Goal: Information Seeking & Learning: Learn about a topic

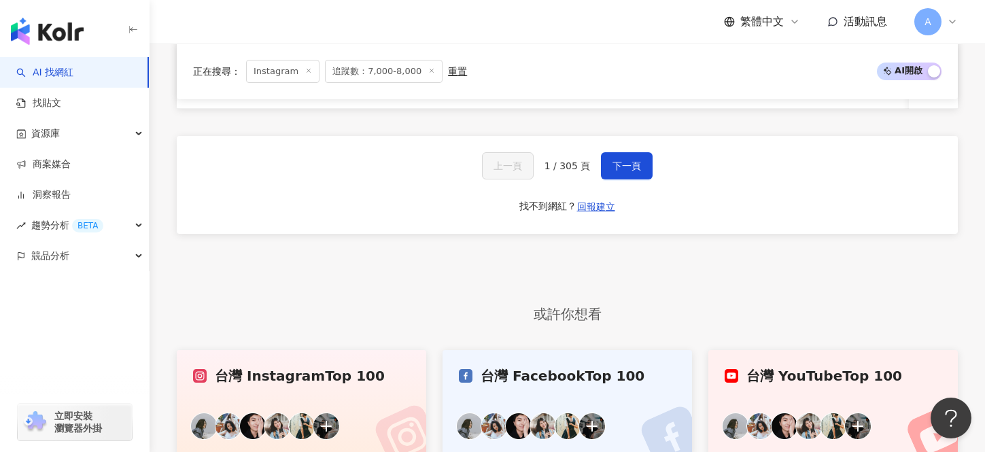
scroll to position [1083, 0]
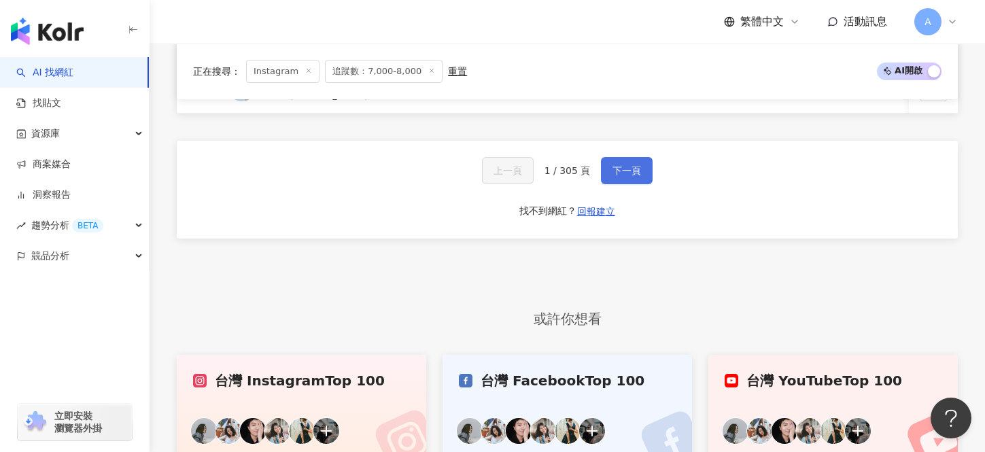
click at [623, 177] on button "下一頁" at bounding box center [627, 170] width 52 height 27
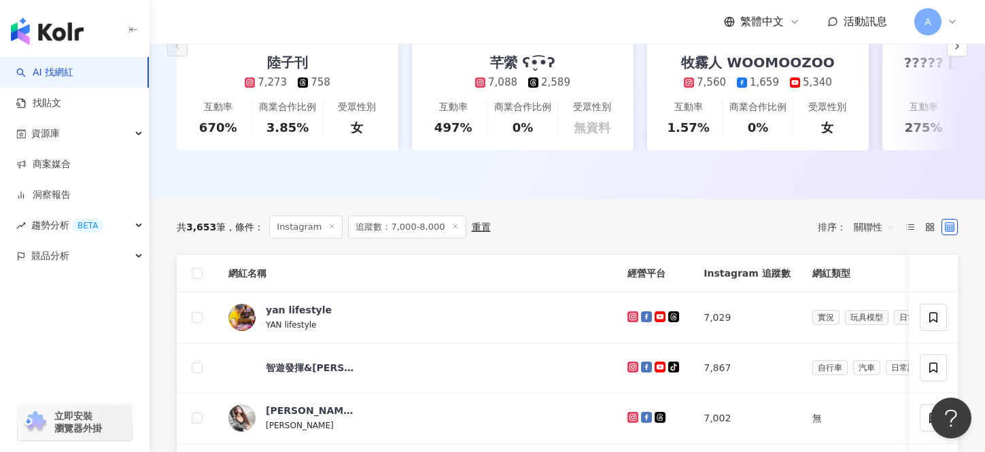
scroll to position [955, 0]
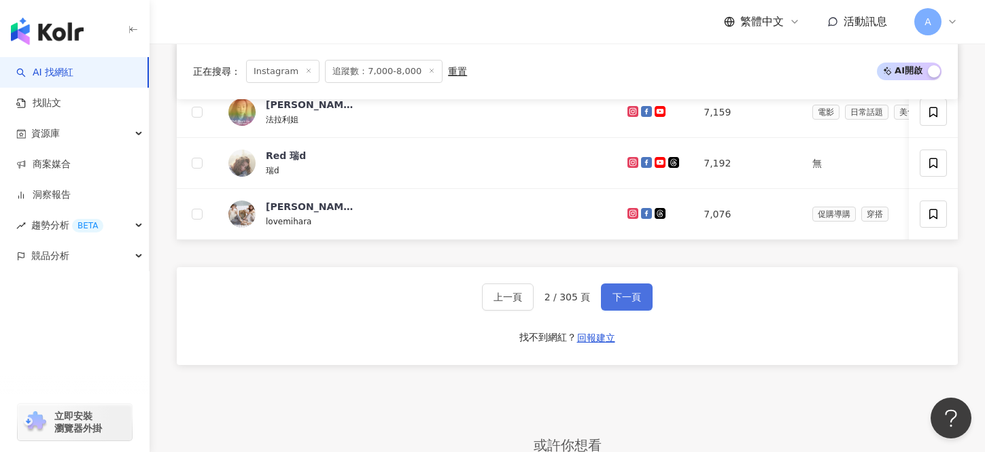
click at [621, 293] on span "下一頁" at bounding box center [626, 297] width 29 height 11
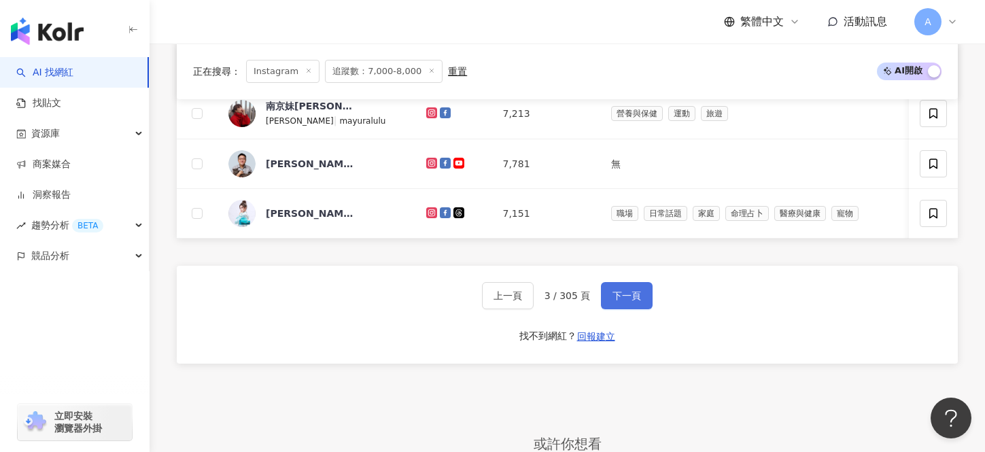
click at [620, 294] on span "下一頁" at bounding box center [626, 295] width 29 height 11
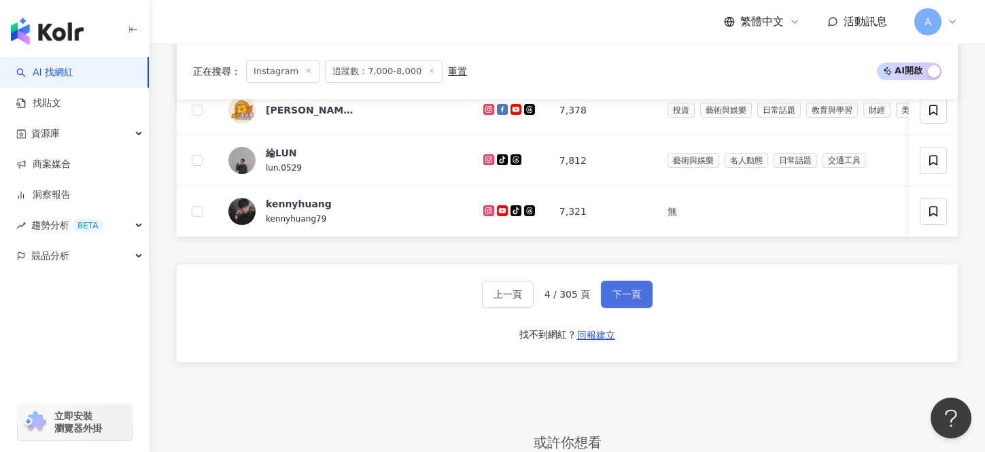
click at [622, 294] on span "下一頁" at bounding box center [626, 294] width 29 height 11
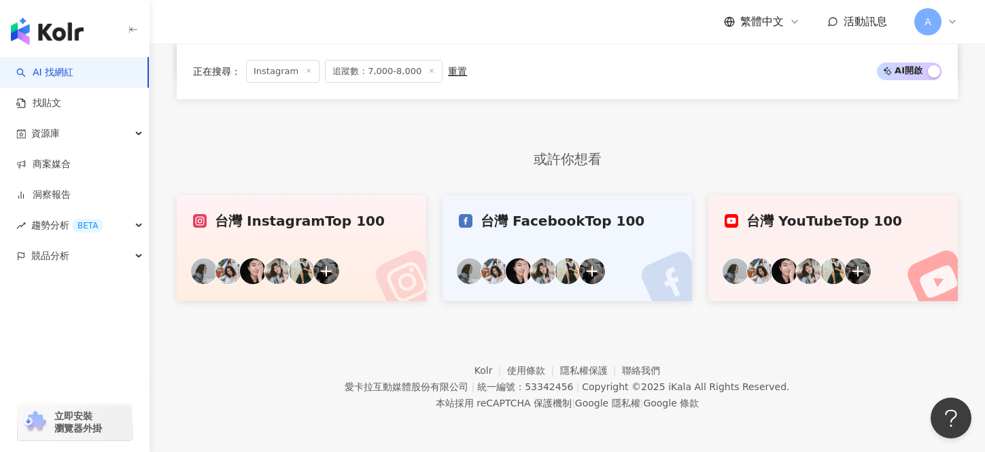
scroll to position [762, 0]
click at [621, 294] on link "台灣 Facebook Top 100" at bounding box center [566, 248] width 249 height 106
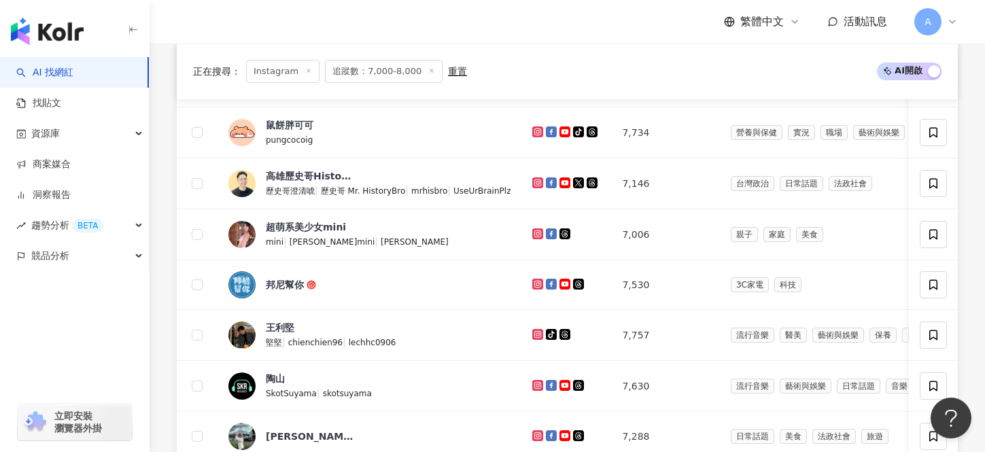
scroll to position [888, 0]
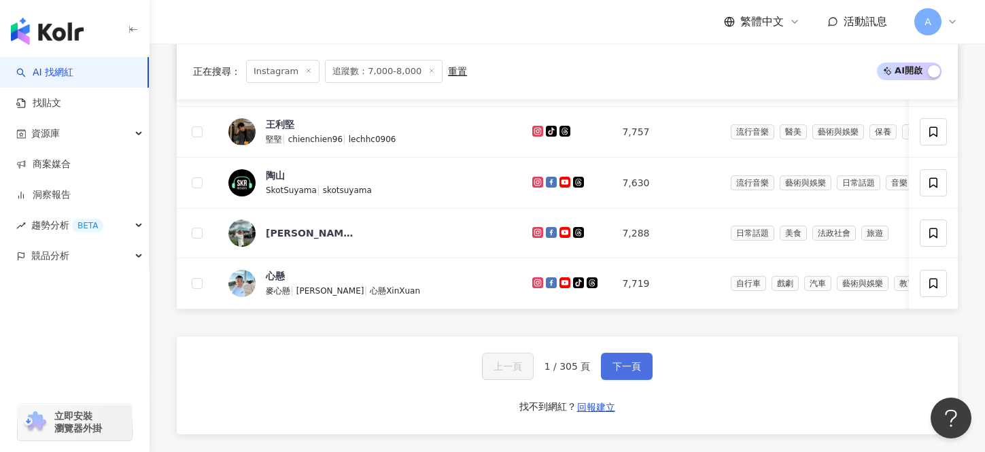
click at [614, 364] on span "下一頁" at bounding box center [626, 366] width 29 height 11
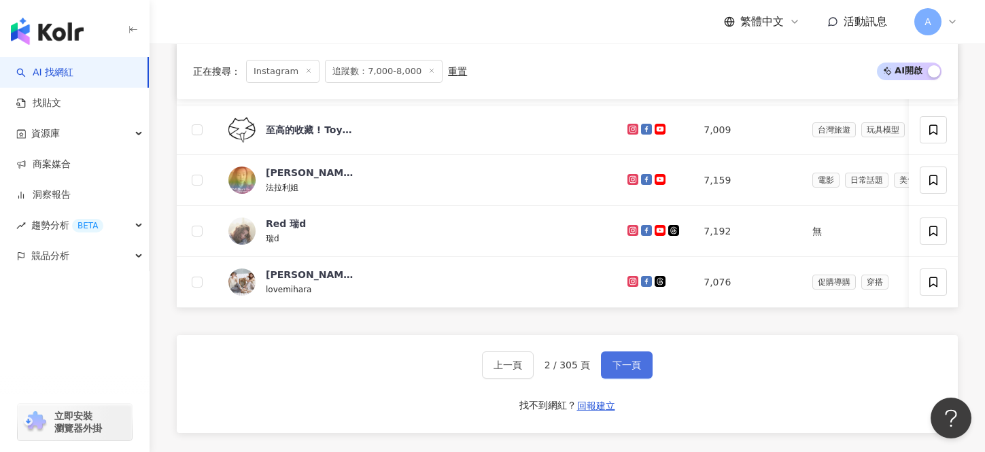
click at [614, 364] on span "下一頁" at bounding box center [626, 364] width 29 height 11
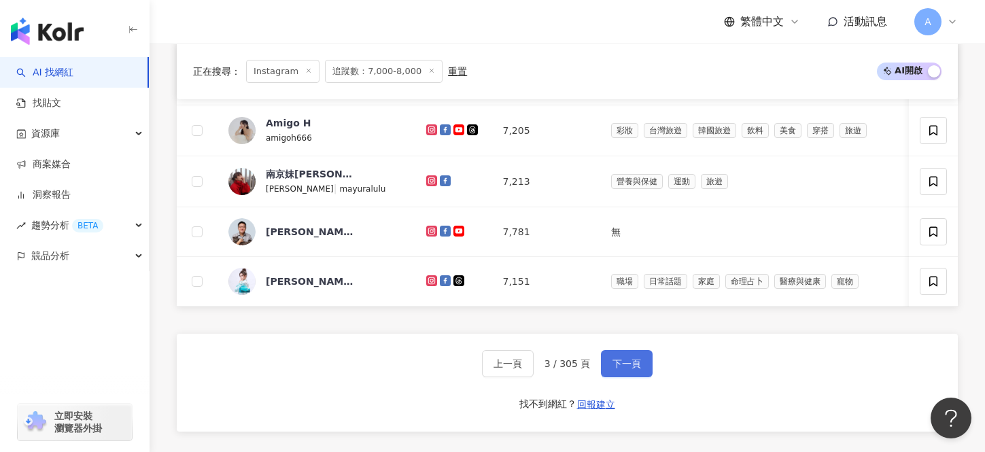
click at [614, 364] on span "下一頁" at bounding box center [626, 363] width 29 height 11
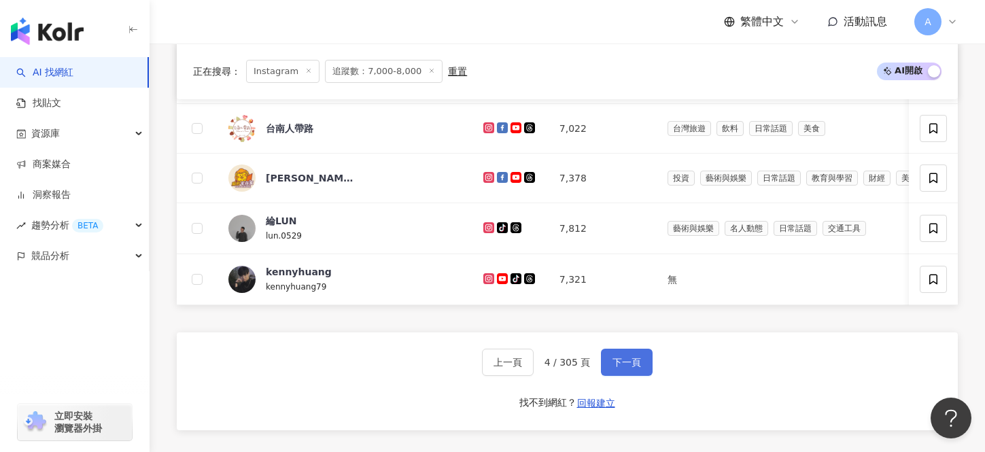
click at [614, 364] on span "下一頁" at bounding box center [626, 362] width 29 height 11
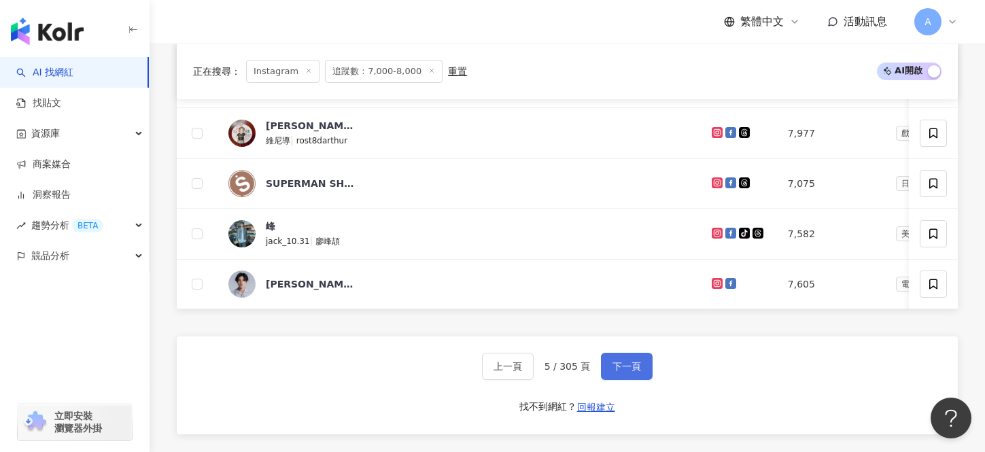
click at [614, 364] on span "下一頁" at bounding box center [626, 366] width 29 height 11
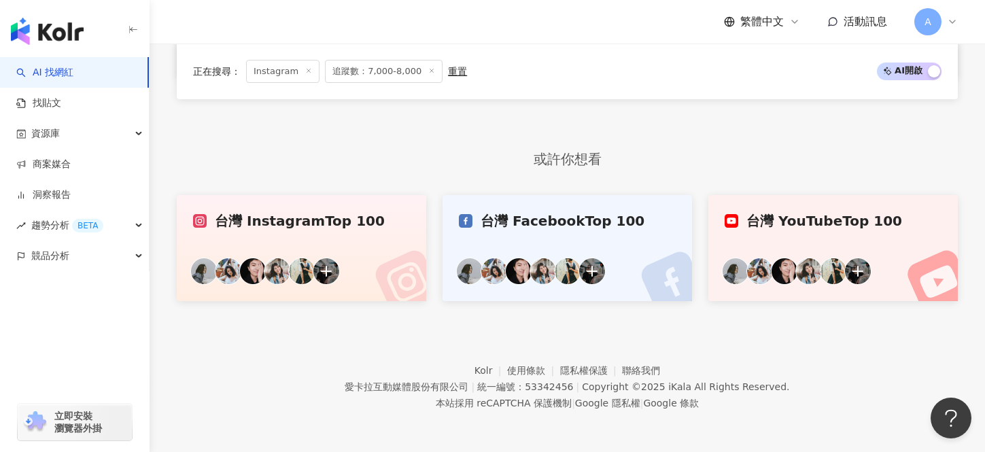
scroll to position [762, 0]
click at [614, 364] on div "Kolr 使用條款 隱私權保護 聯絡我們" at bounding box center [567, 370] width 186 height 16
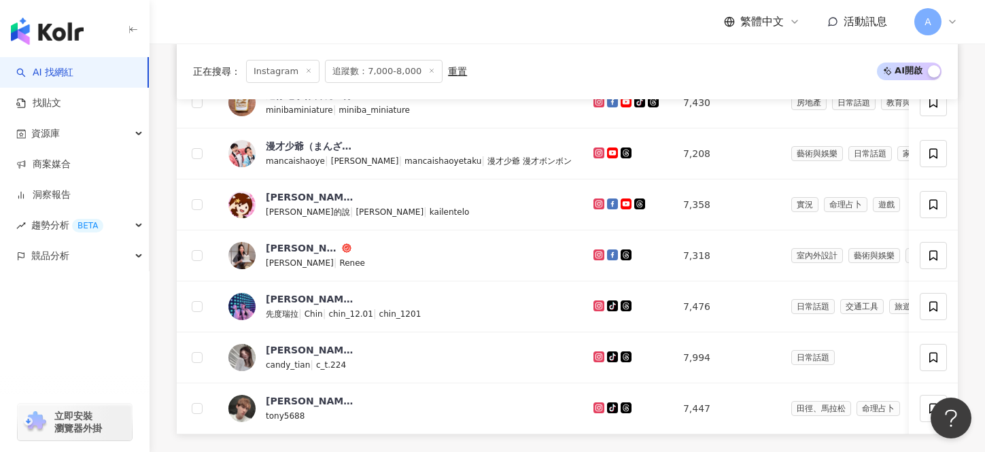
scroll to position [888, 0]
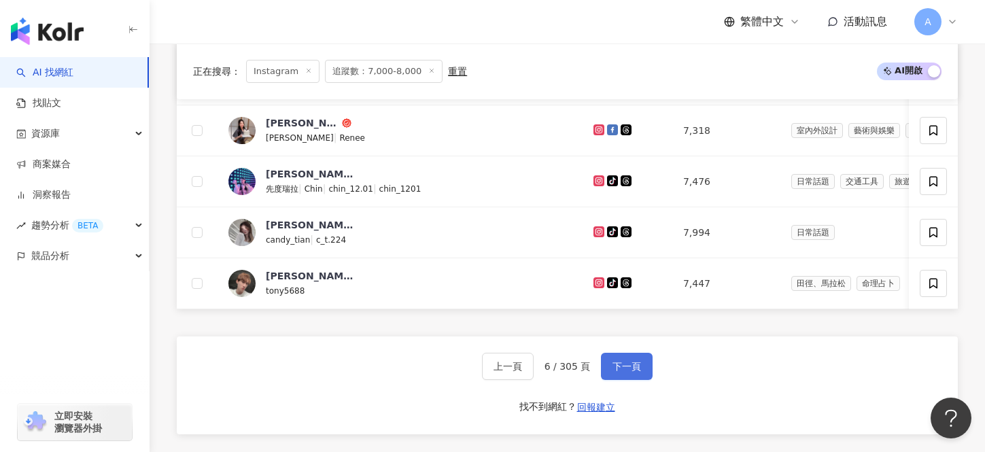
click at [624, 370] on span "下一頁" at bounding box center [626, 366] width 29 height 11
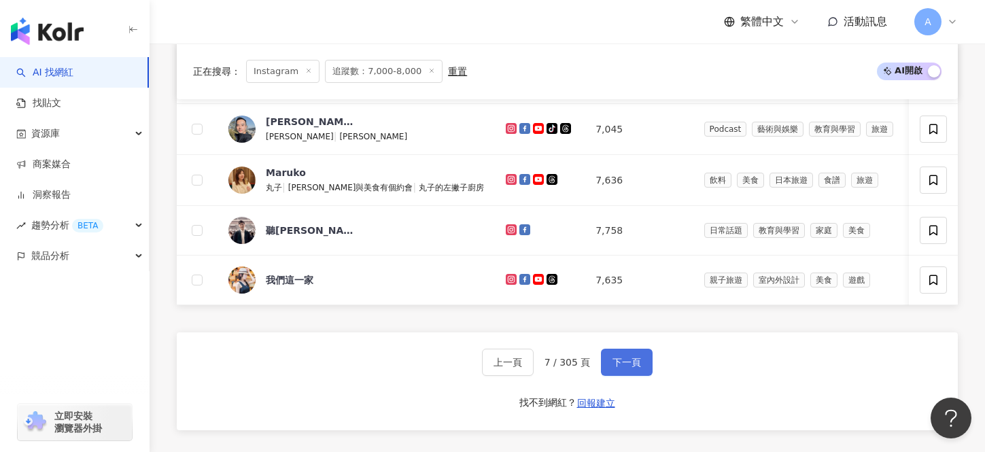
click at [639, 364] on span "下一頁" at bounding box center [626, 362] width 29 height 11
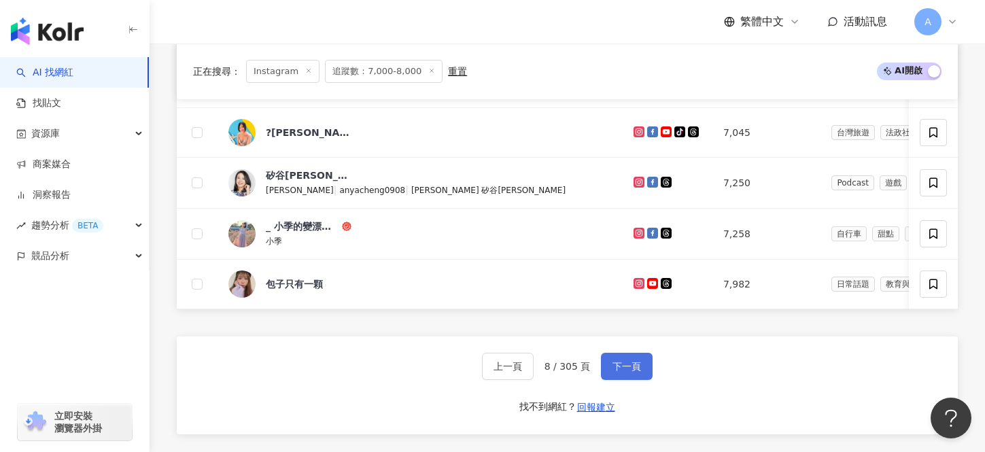
click at [622, 364] on span "下一頁" at bounding box center [626, 366] width 29 height 11
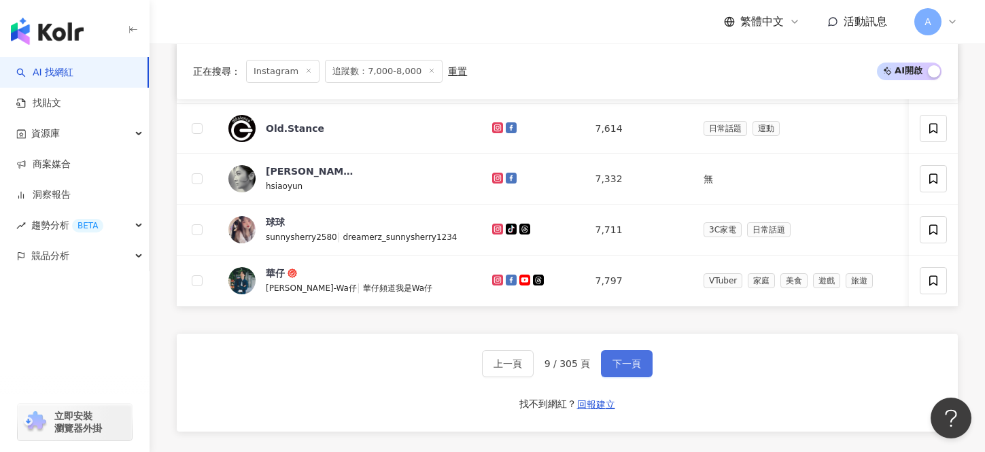
click at [622, 364] on span "下一頁" at bounding box center [626, 363] width 29 height 11
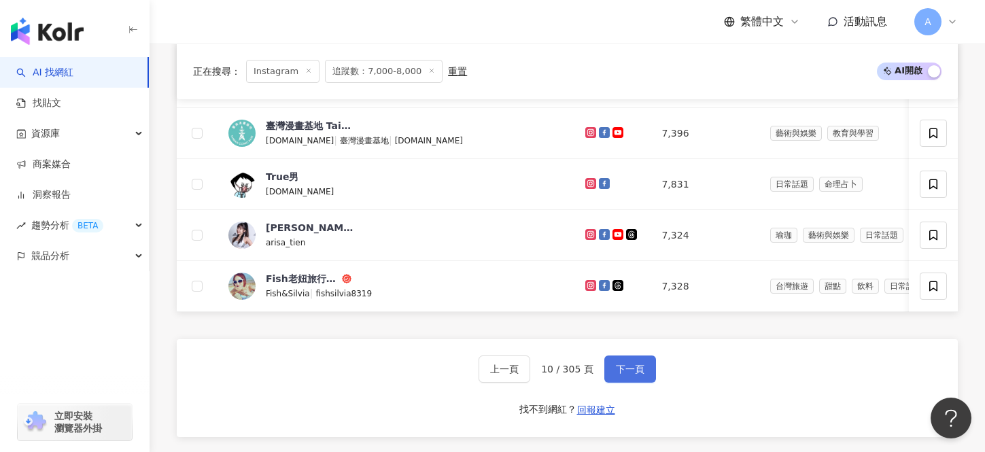
click at [622, 364] on span "下一頁" at bounding box center [630, 369] width 29 height 11
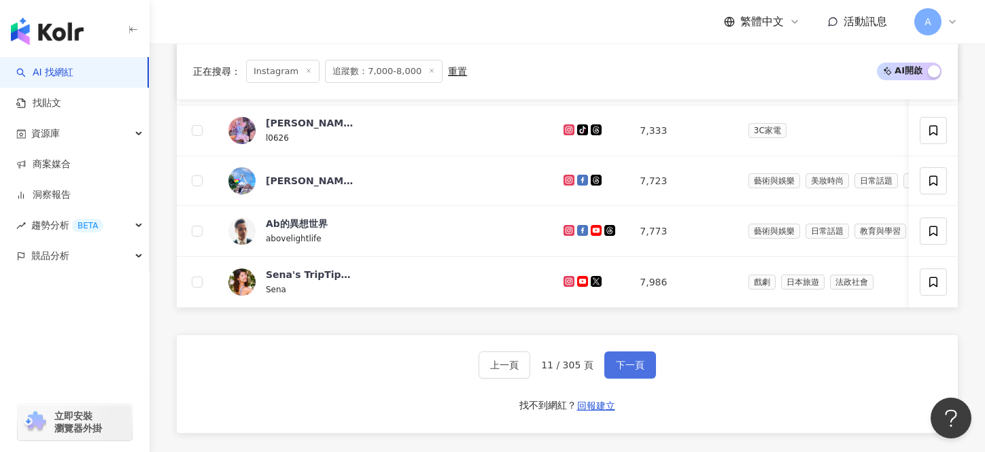
click at [623, 364] on span "下一頁" at bounding box center [630, 364] width 29 height 11
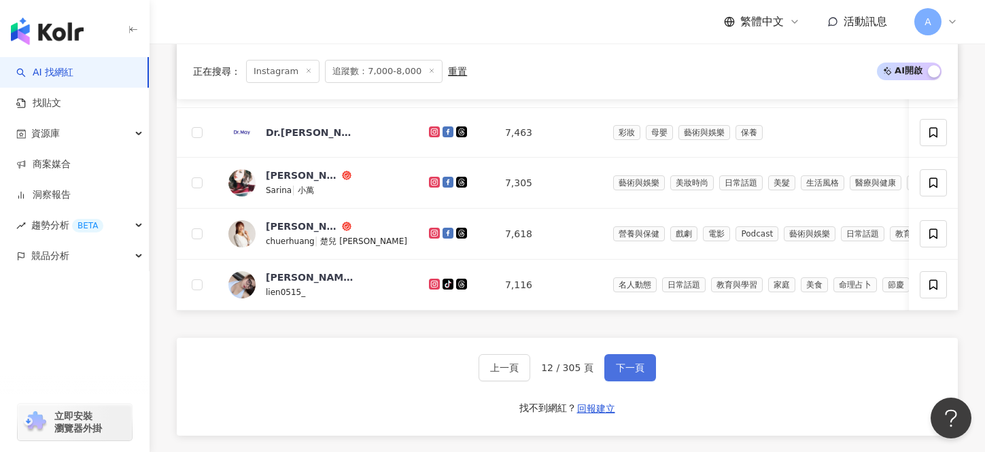
click at [623, 365] on span "下一頁" at bounding box center [630, 367] width 29 height 11
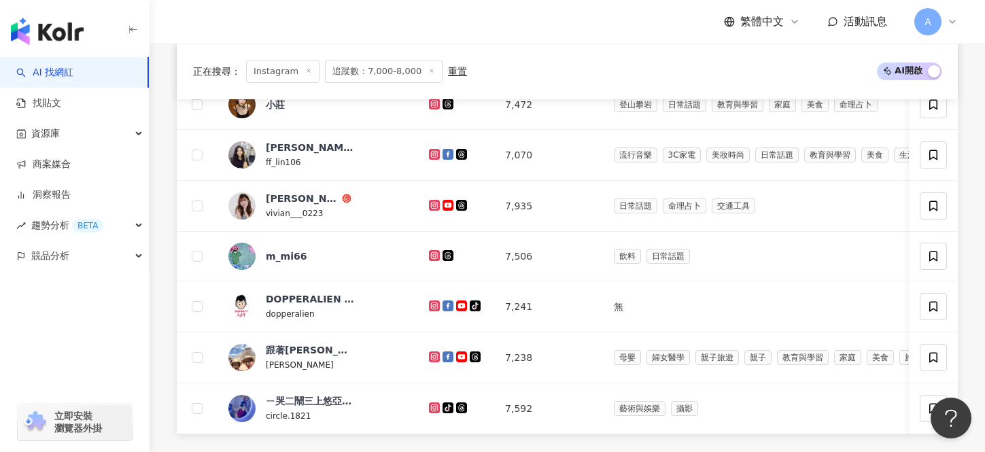
scroll to position [888, 0]
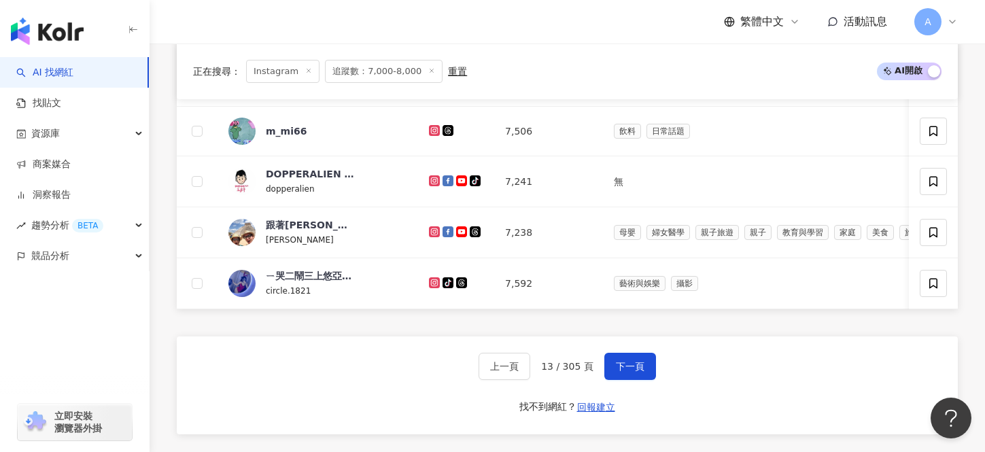
click at [623, 364] on span "下一頁" at bounding box center [630, 366] width 29 height 11
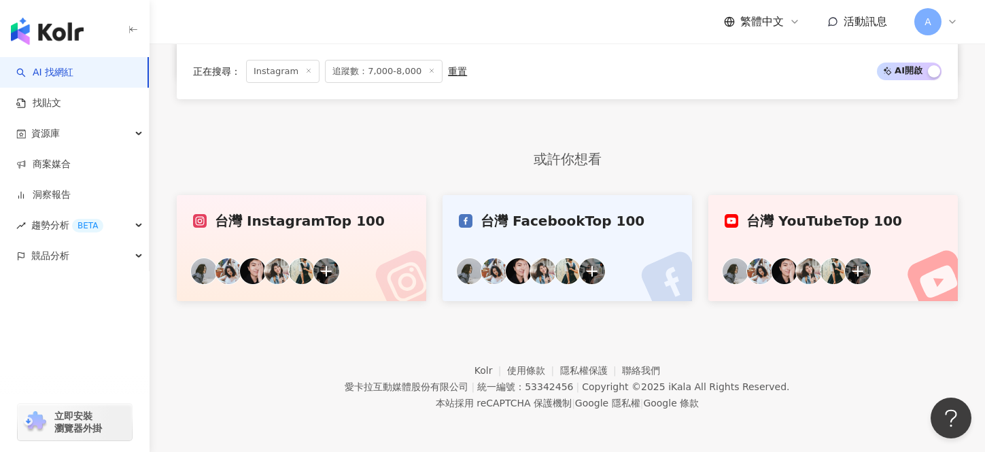
scroll to position [0, 0]
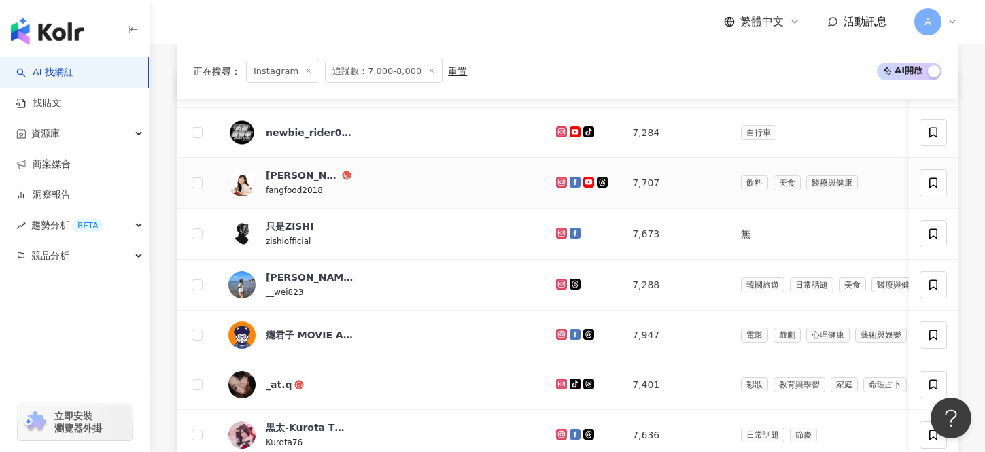
click at [557, 181] on icon at bounding box center [561, 182] width 9 height 8
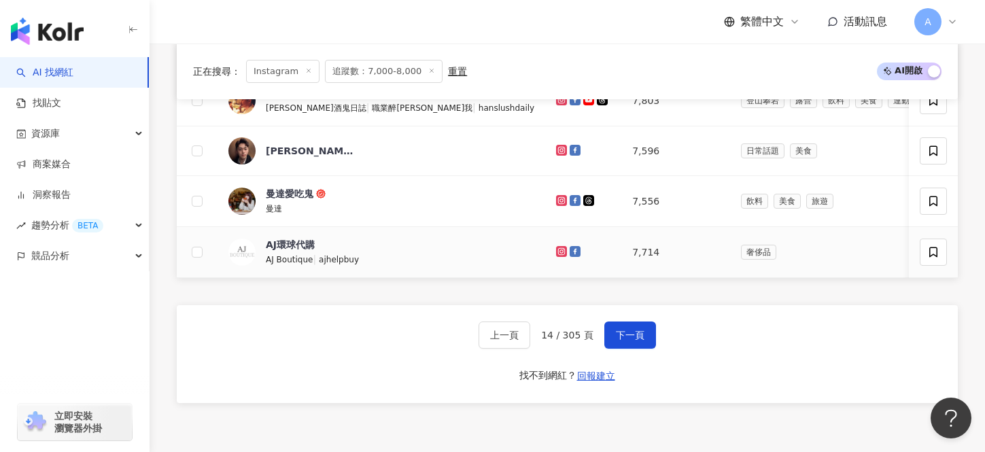
scroll to position [859, 0]
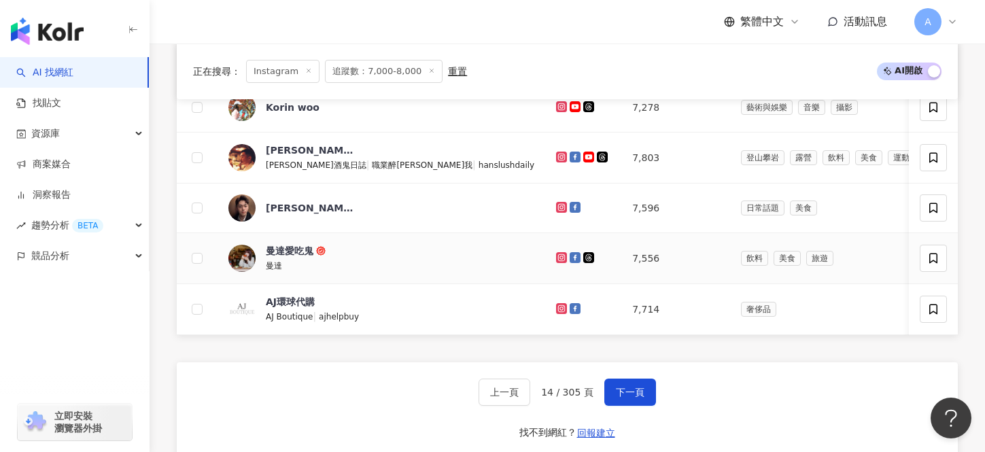
click at [557, 255] on icon at bounding box center [561, 257] width 9 height 8
click at [650, 389] on button "下一頁" at bounding box center [630, 392] width 52 height 27
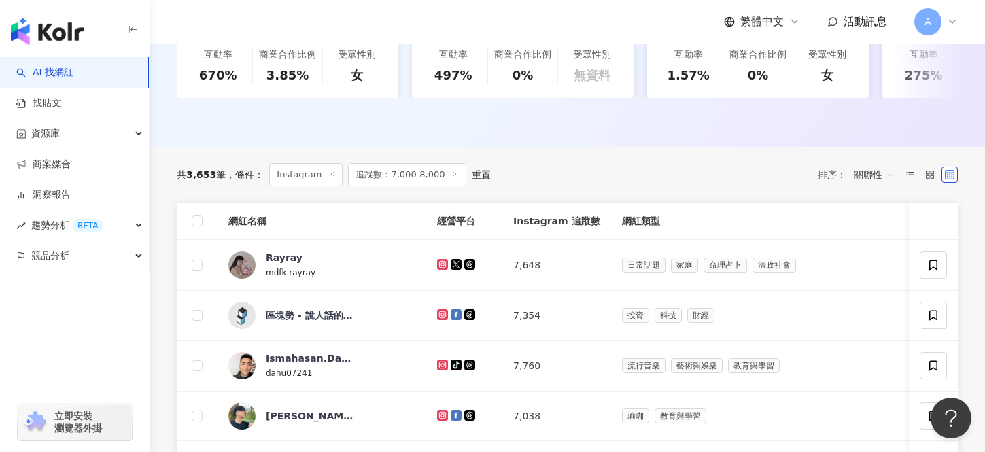
scroll to position [406, 0]
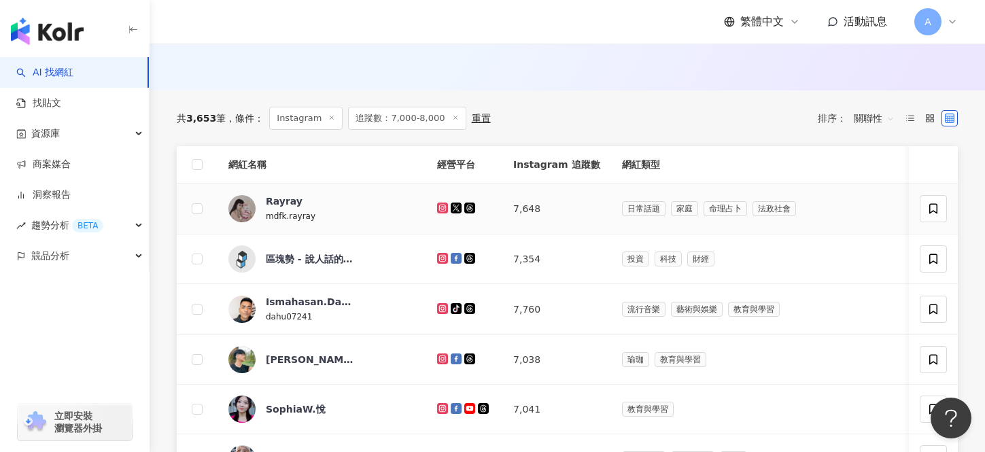
click at [437, 204] on icon at bounding box center [442, 208] width 11 height 11
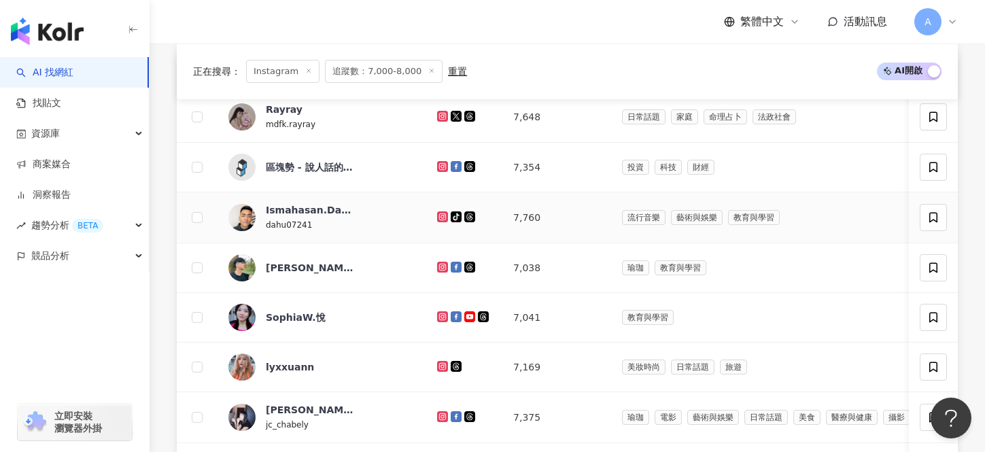
scroll to position [536, 0]
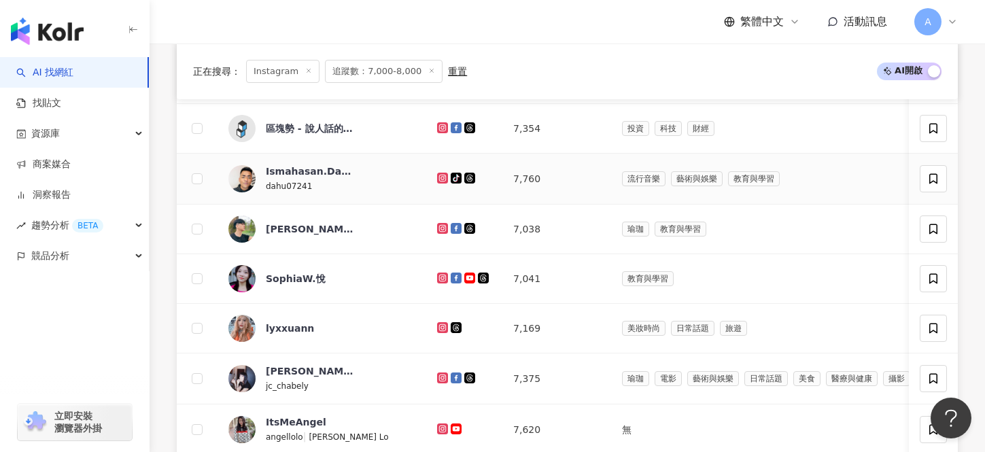
click at [440, 176] on icon at bounding box center [442, 177] width 5 height 5
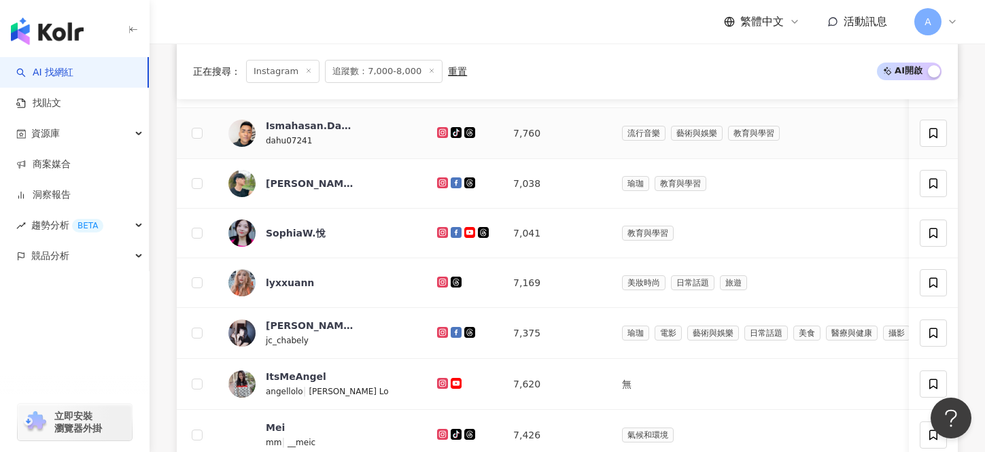
scroll to position [594, 0]
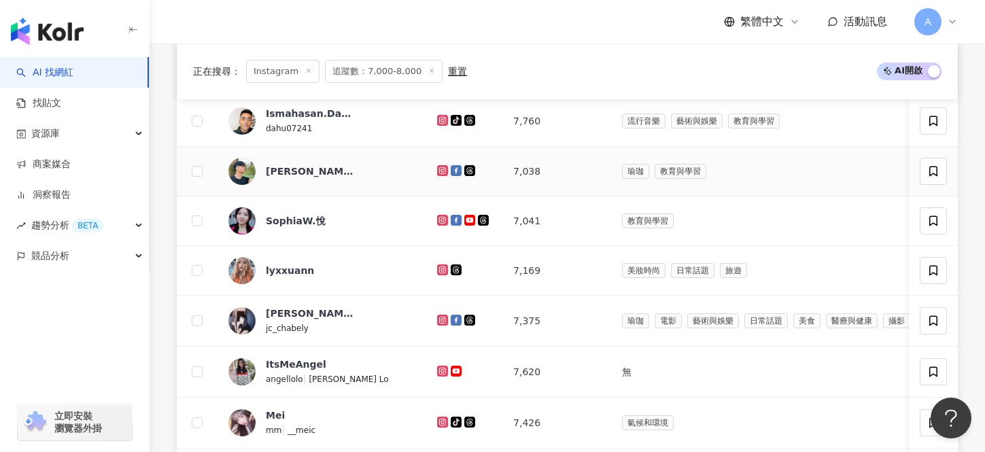
click at [440, 173] on icon at bounding box center [442, 169] width 5 height 5
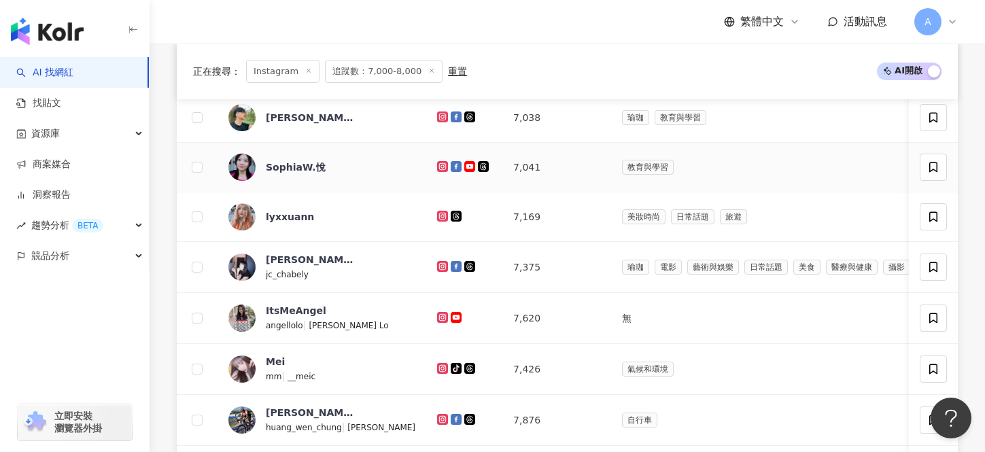
click at [437, 160] on div at bounding box center [464, 167] width 54 height 15
click at [437, 166] on icon at bounding box center [442, 166] width 11 height 11
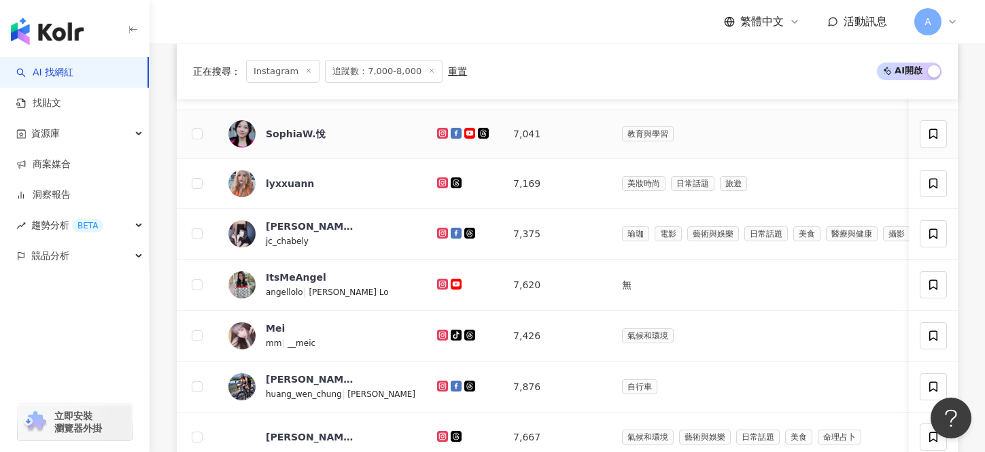
scroll to position [689, 0]
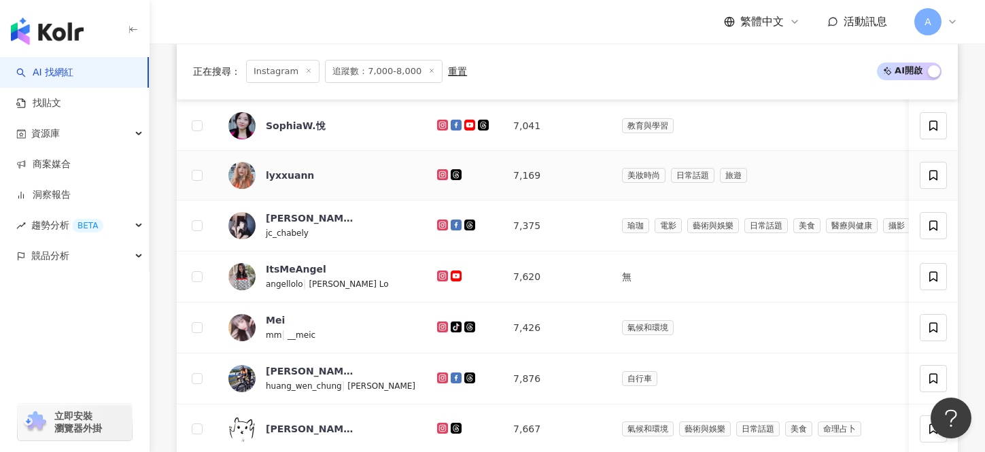
click at [438, 171] on icon at bounding box center [442, 175] width 9 height 8
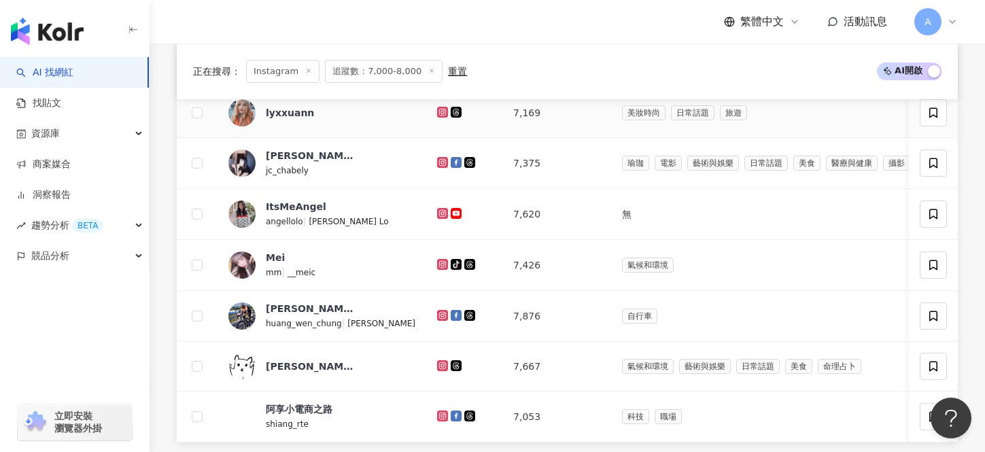
scroll to position [753, 0]
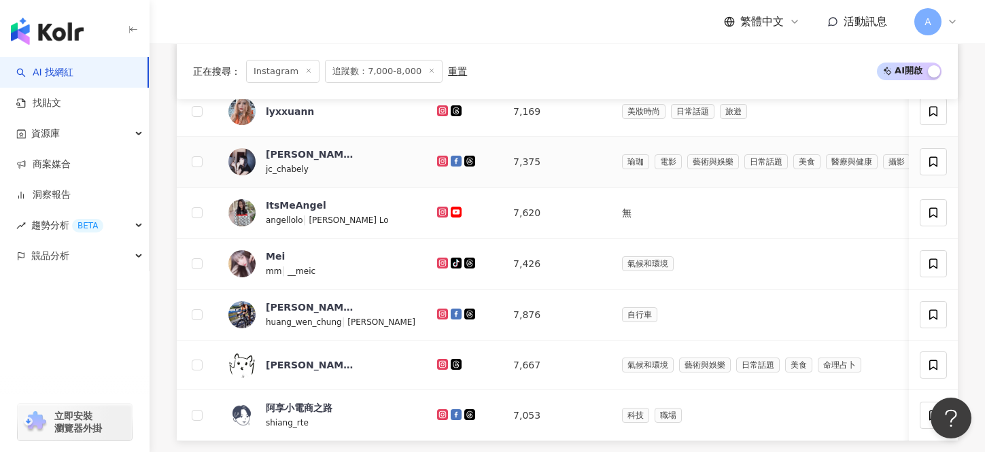
click at [440, 162] on icon at bounding box center [442, 160] width 5 height 5
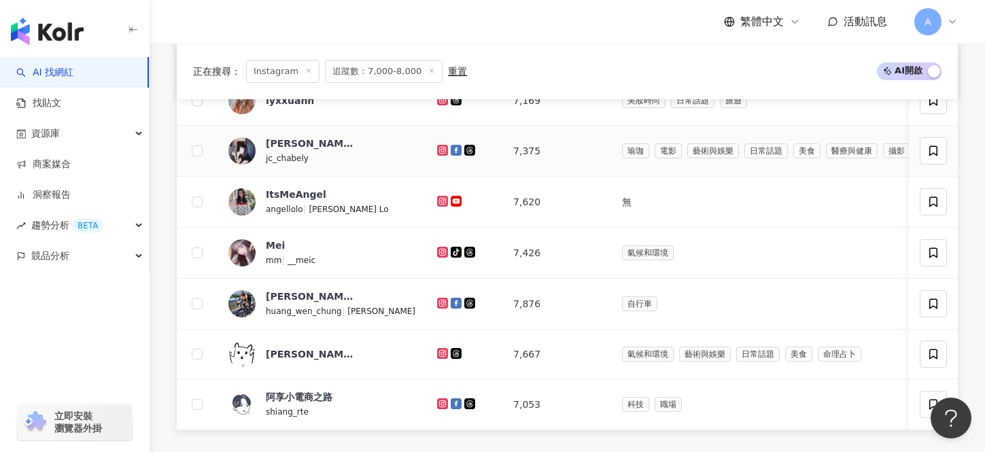
scroll to position [770, 0]
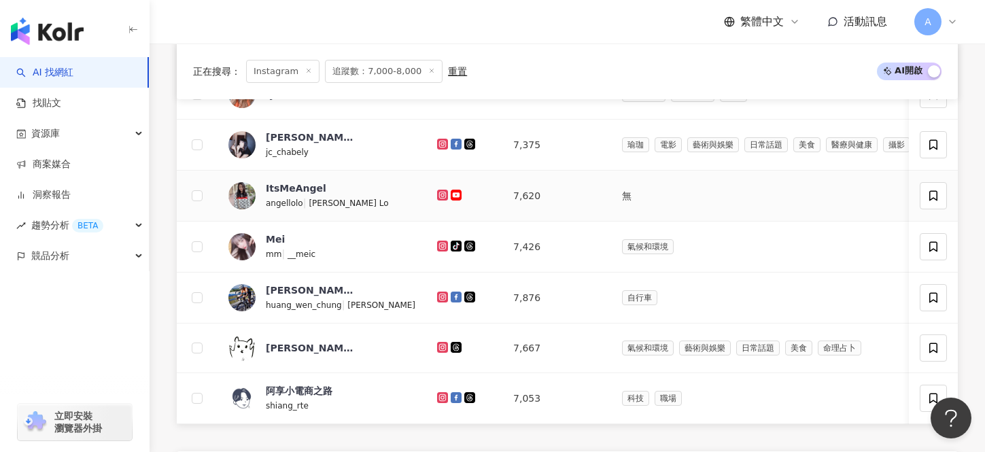
click at [438, 192] on icon at bounding box center [442, 195] width 9 height 8
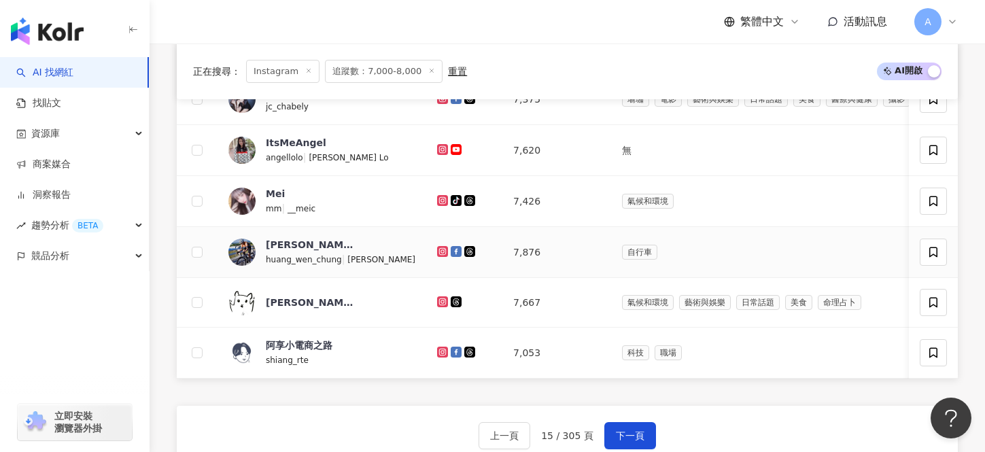
scroll to position [828, 0]
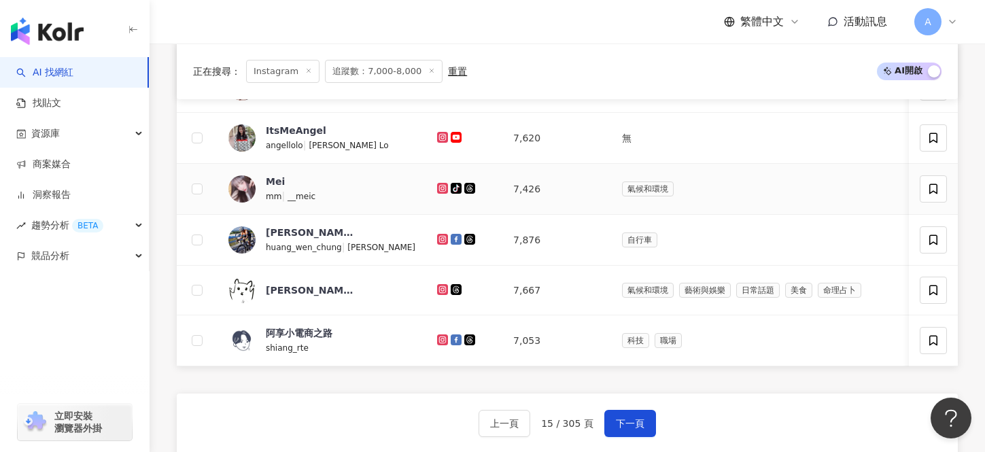
click at [440, 188] on icon at bounding box center [442, 187] width 5 height 5
click at [438, 242] on icon at bounding box center [442, 239] width 9 height 8
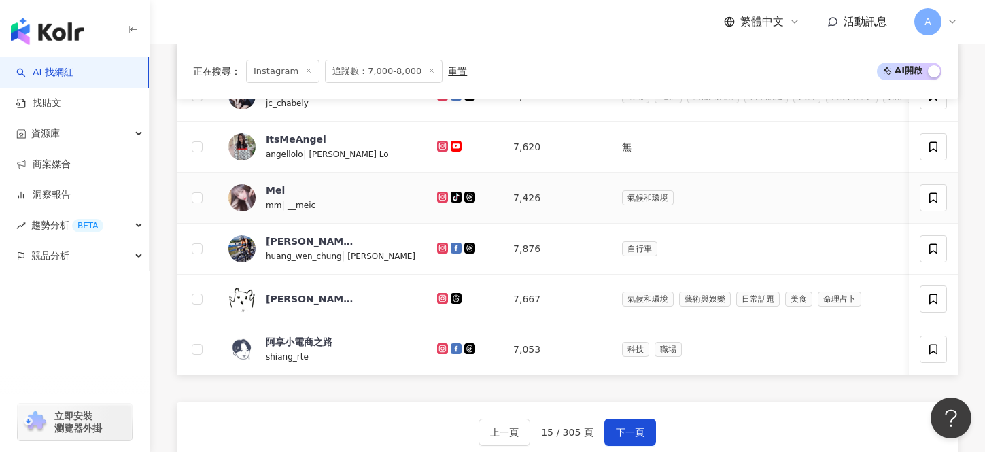
scroll to position [858, 0]
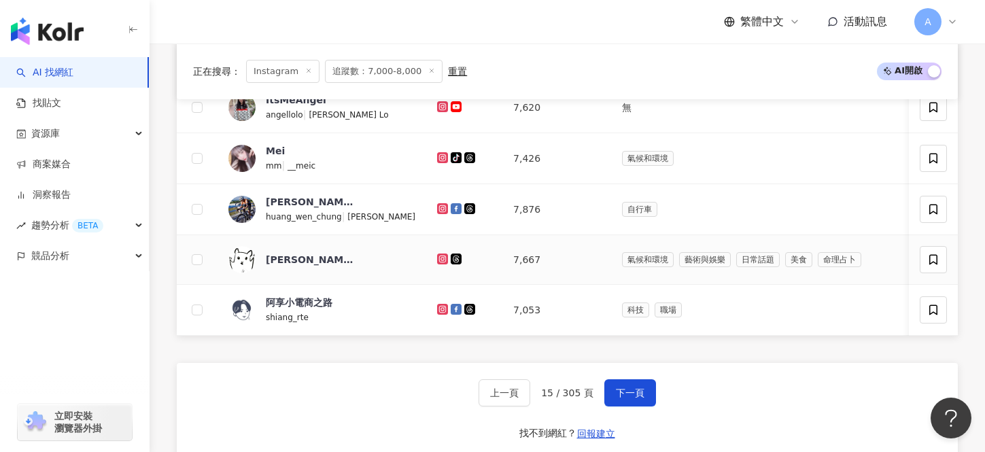
click at [440, 256] on icon at bounding box center [442, 258] width 5 height 5
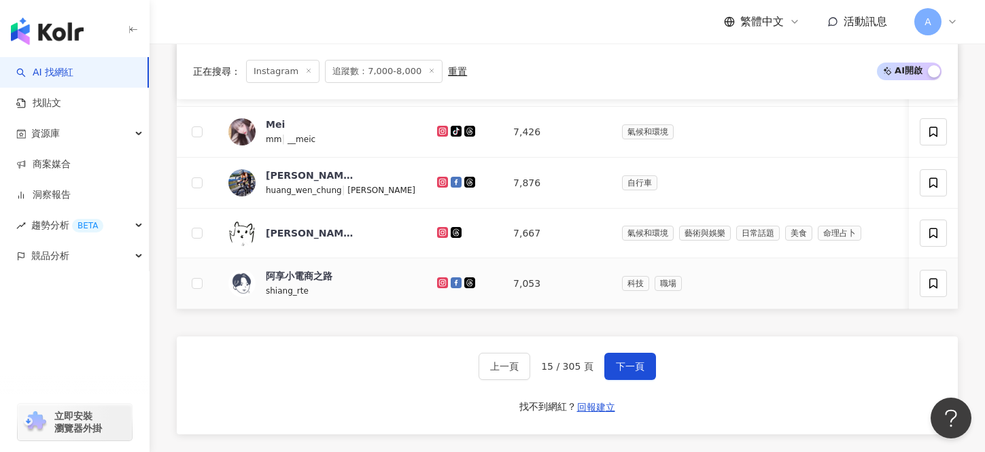
click at [437, 279] on icon at bounding box center [442, 282] width 11 height 11
click at [625, 361] on span "下一頁" at bounding box center [630, 366] width 29 height 11
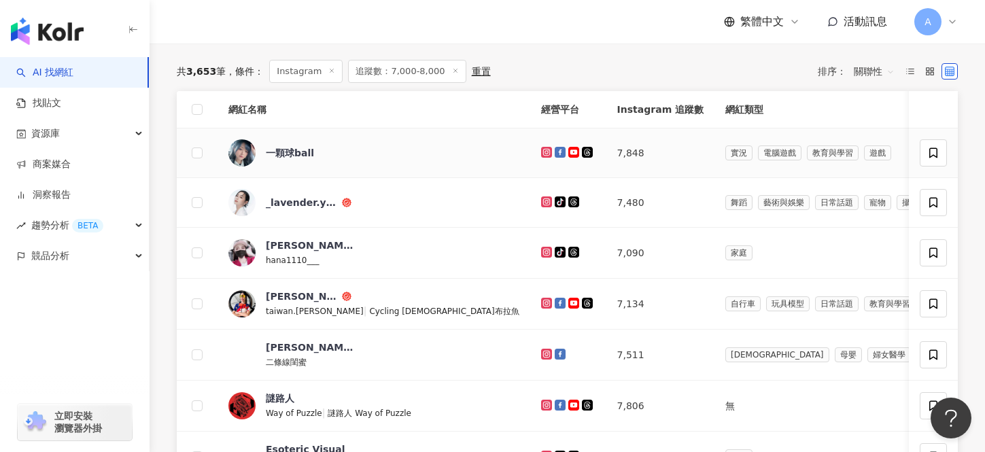
scroll to position [400, 0]
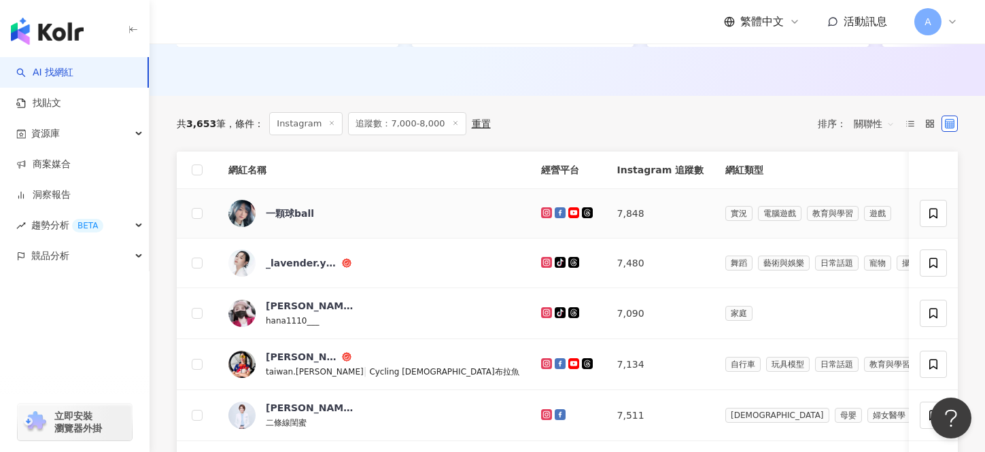
click at [543, 210] on icon at bounding box center [545, 211] width 5 height 5
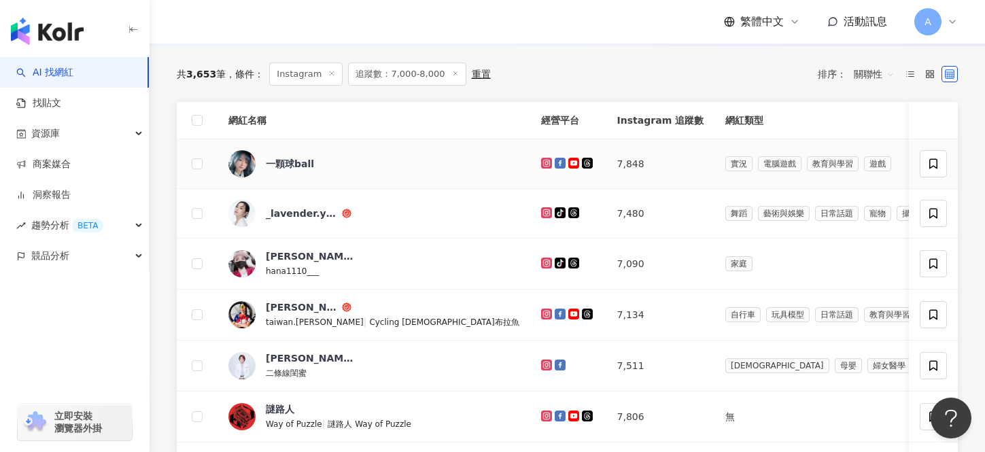
scroll to position [473, 0]
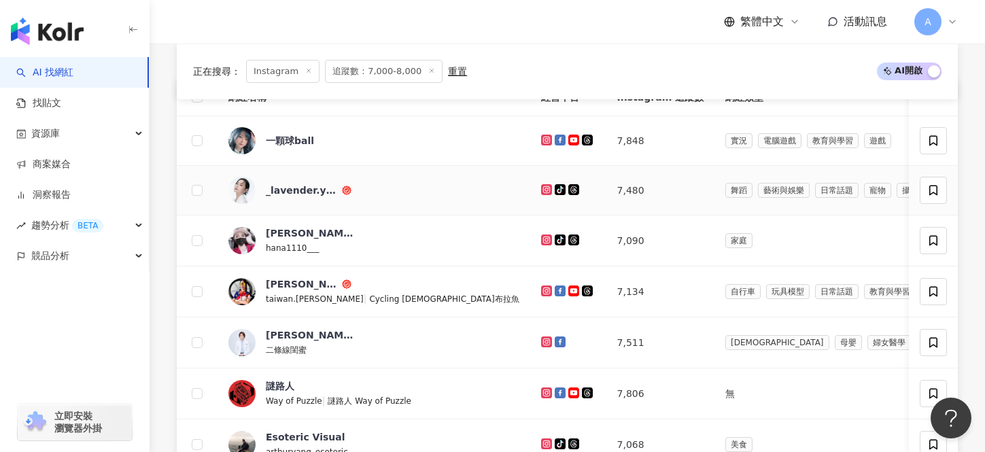
click at [543, 188] on icon at bounding box center [545, 188] width 5 height 5
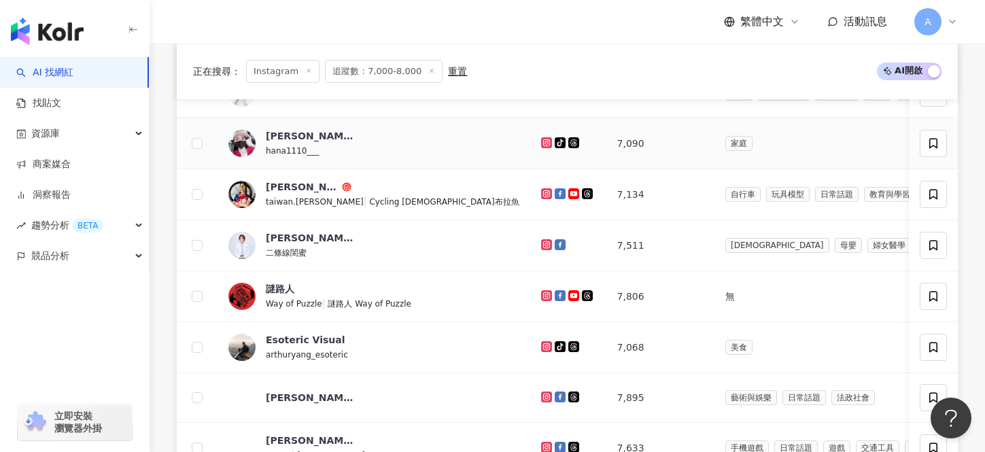
scroll to position [569, 0]
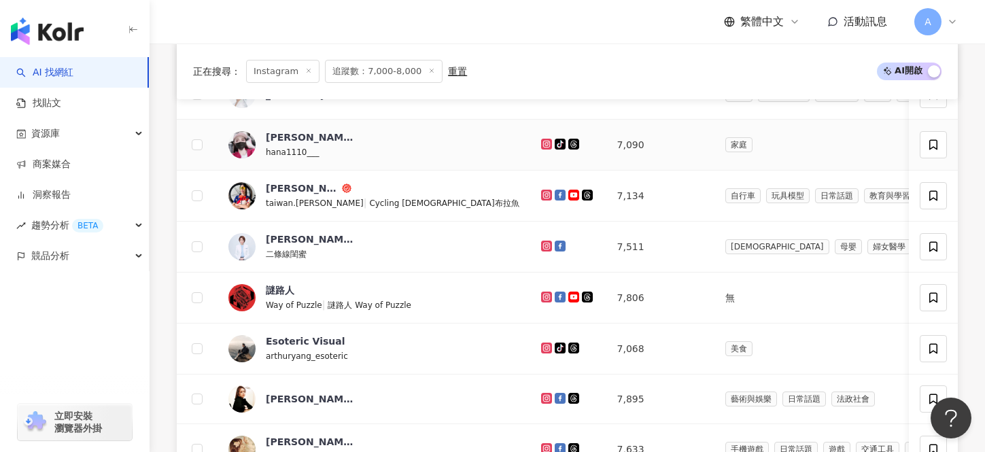
click at [541, 141] on icon at bounding box center [546, 144] width 11 height 11
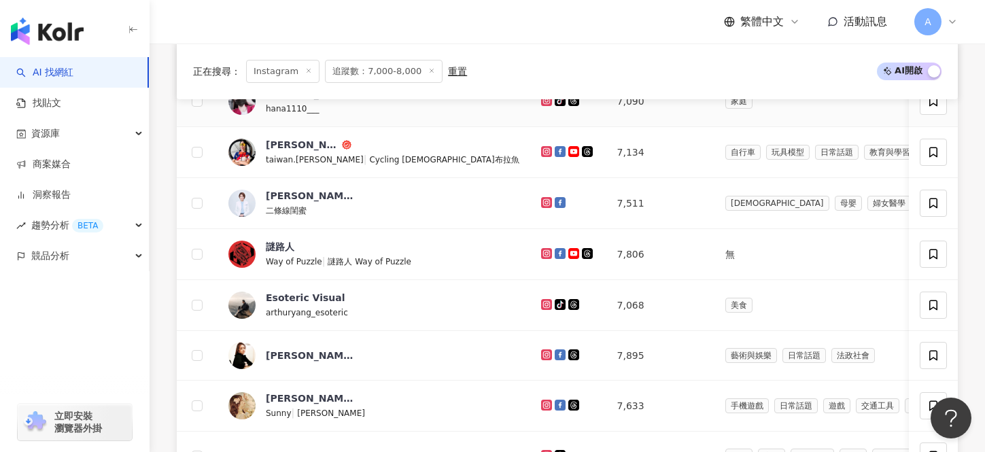
scroll to position [617, 0]
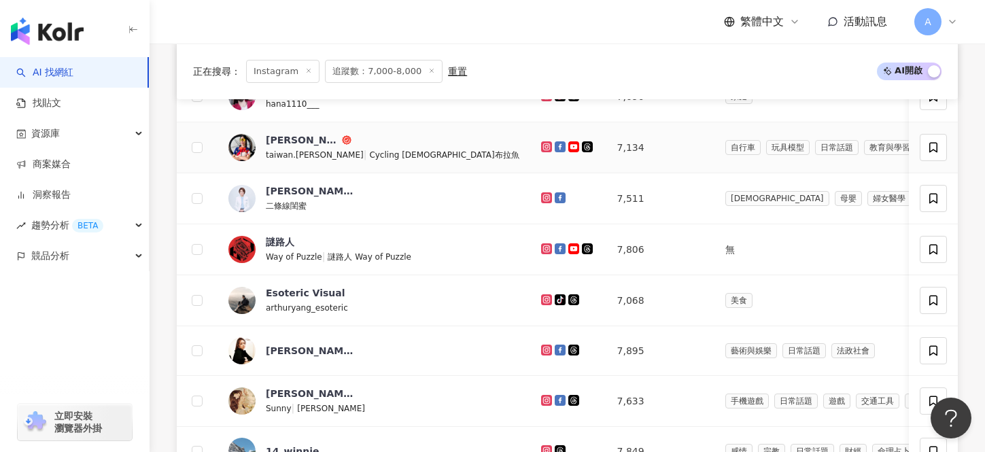
click at [541, 145] on link at bounding box center [548, 147] width 14 height 11
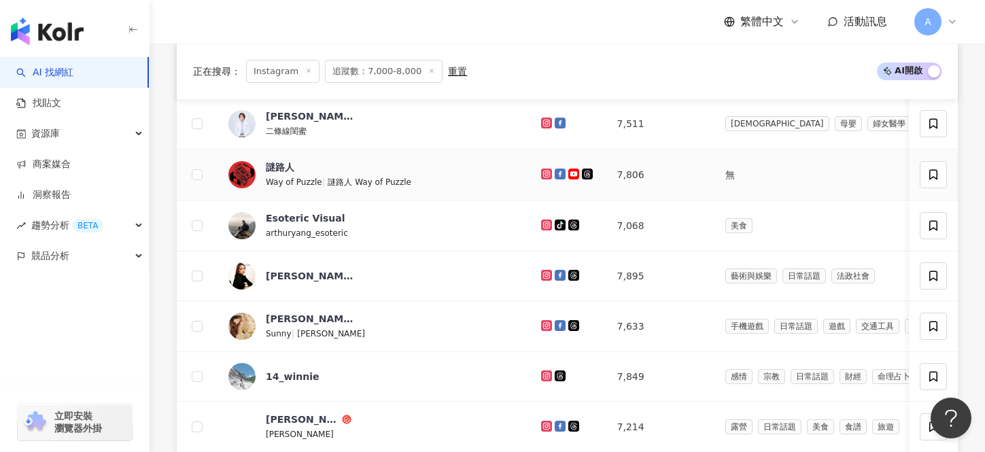
scroll to position [698, 0]
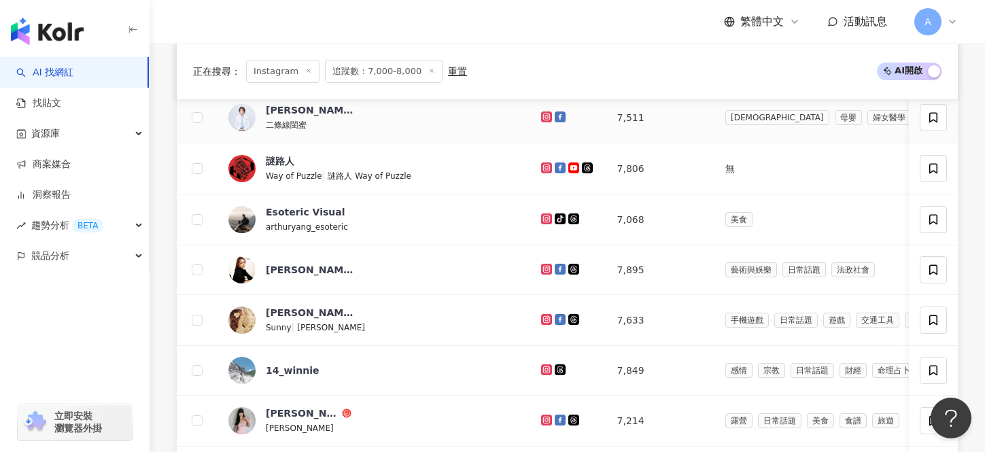
click at [542, 116] on icon at bounding box center [546, 117] width 9 height 8
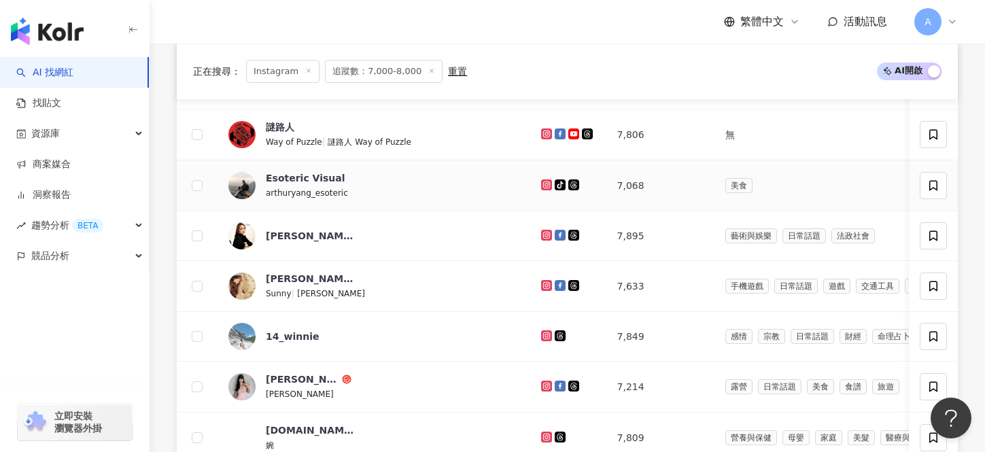
scroll to position [731, 0]
click at [541, 129] on icon at bounding box center [546, 134] width 11 height 11
click at [543, 187] on icon at bounding box center [545, 184] width 5 height 5
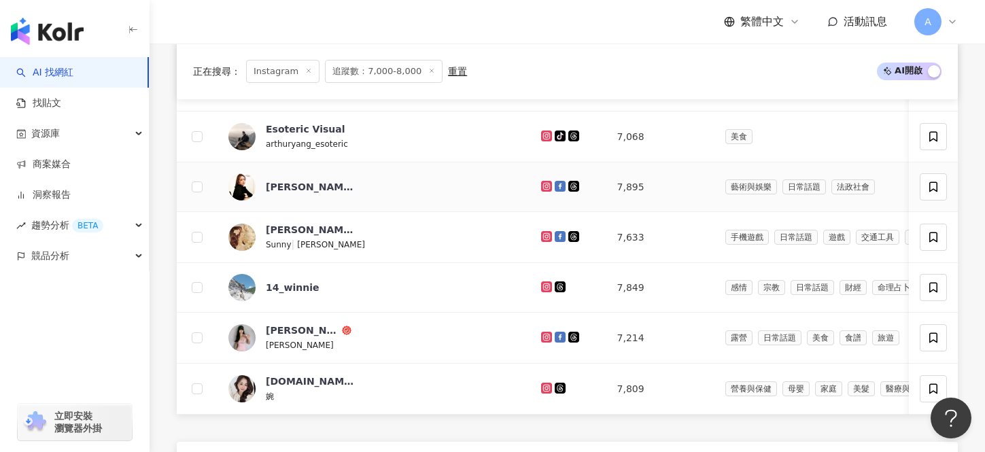
scroll to position [790, 0]
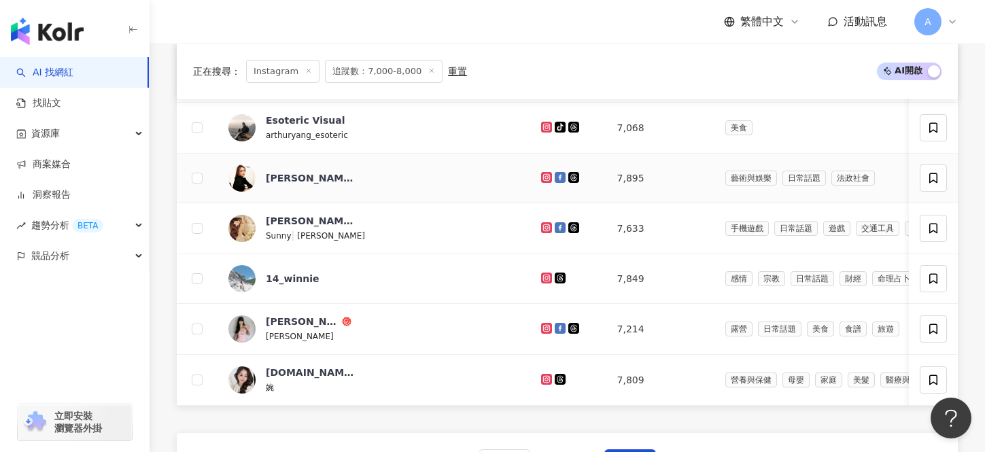
click at [541, 174] on icon at bounding box center [546, 177] width 11 height 11
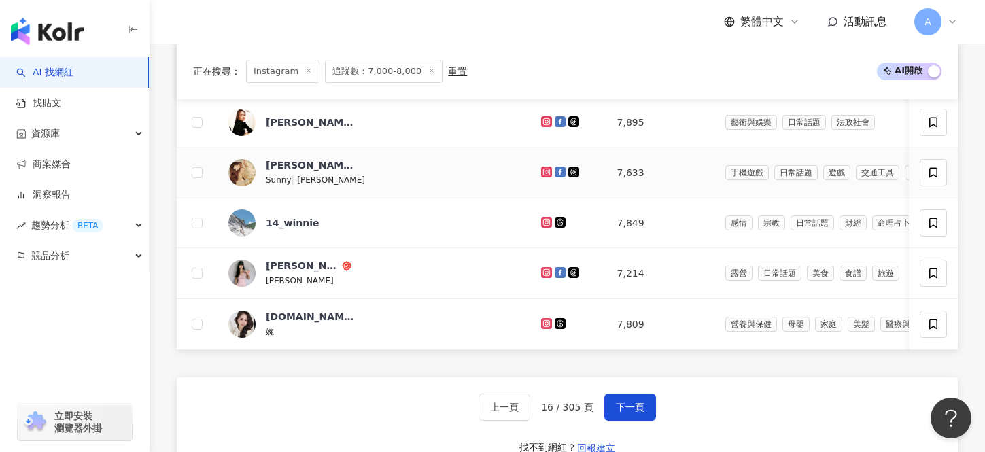
scroll to position [846, 0]
click at [542, 170] on icon at bounding box center [546, 171] width 9 height 8
click at [542, 118] on icon at bounding box center [546, 121] width 9 height 8
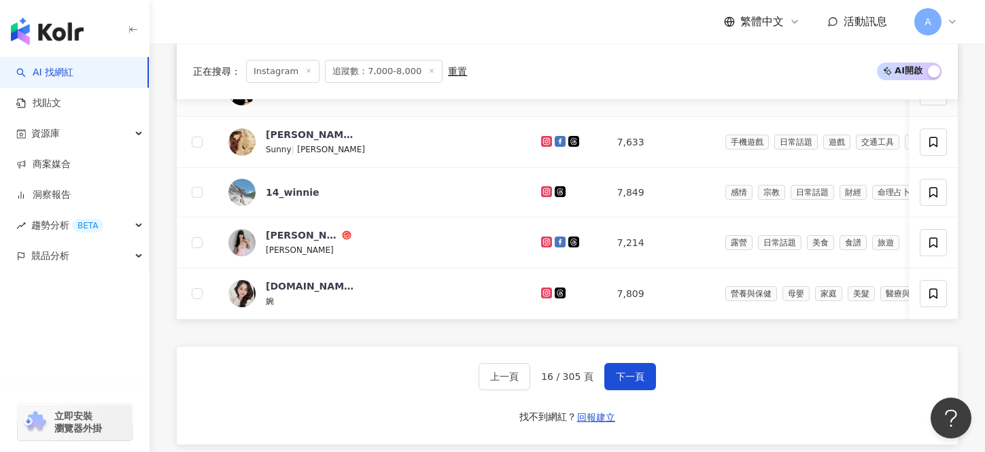
scroll to position [878, 0]
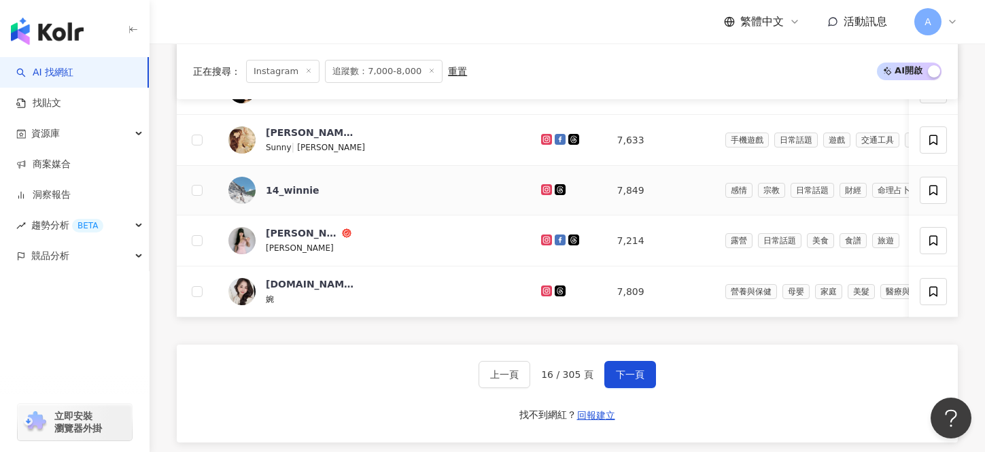
click at [541, 187] on g at bounding box center [546, 189] width 11 height 11
click at [541, 233] on div at bounding box center [568, 240] width 54 height 15
click at [541, 235] on icon at bounding box center [546, 239] width 11 height 11
click at [530, 283] on td at bounding box center [568, 291] width 76 height 51
click at [541, 290] on icon at bounding box center [546, 290] width 11 height 11
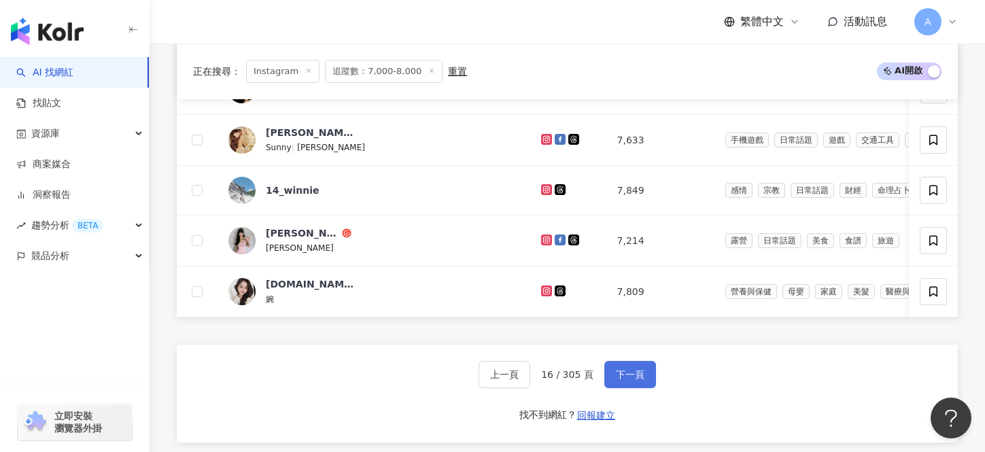
click at [630, 368] on button "下一頁" at bounding box center [630, 374] width 52 height 27
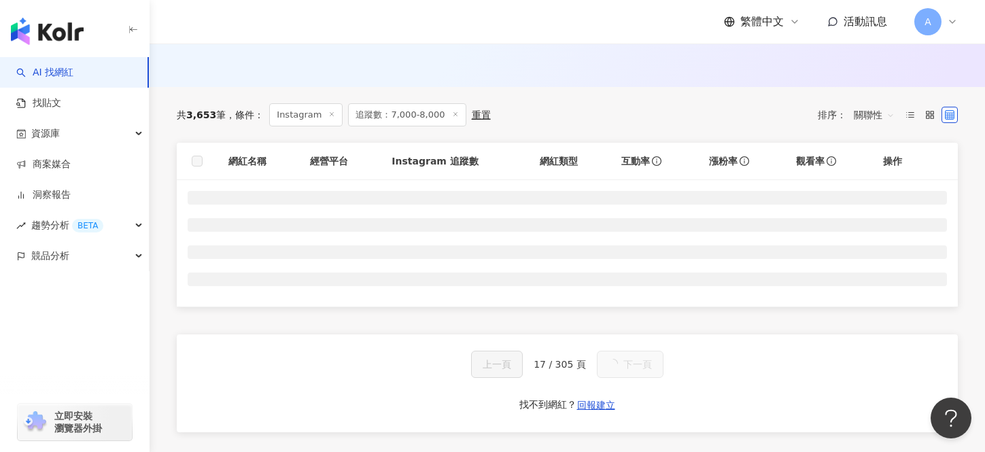
scroll to position [408, 0]
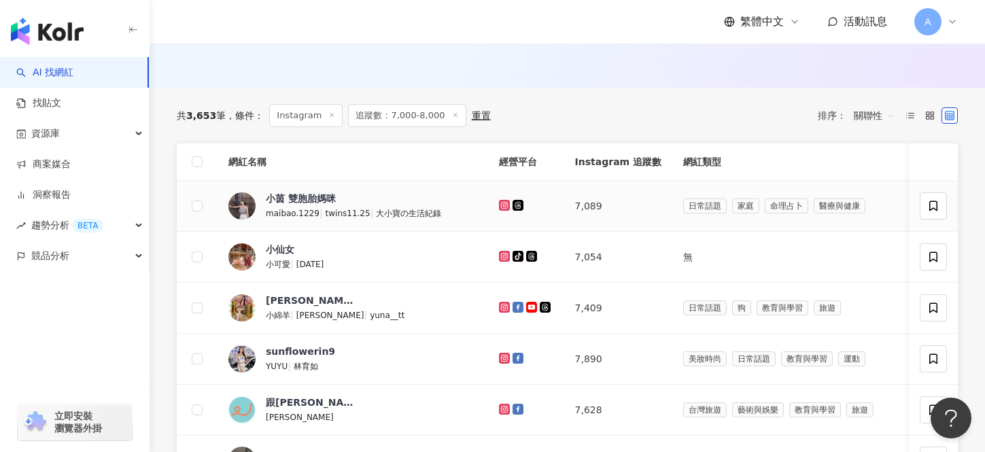
click at [499, 204] on icon at bounding box center [504, 205] width 11 height 11
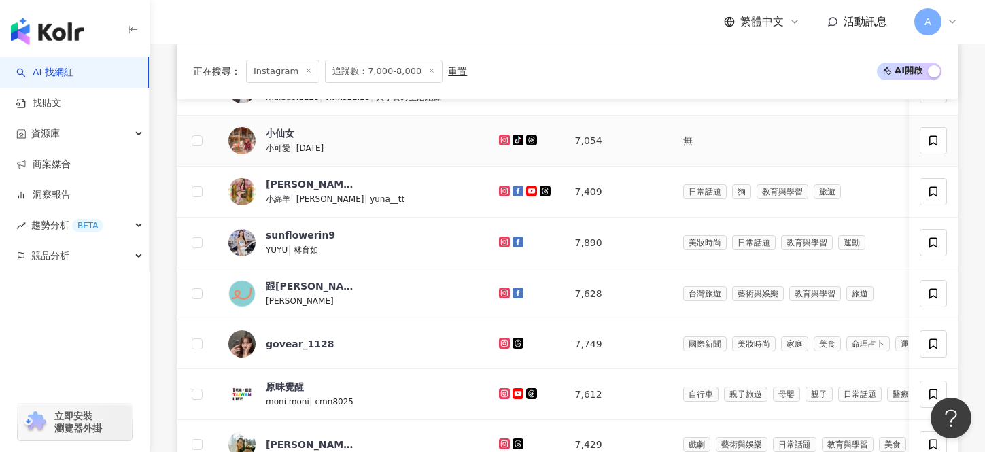
click at [499, 136] on icon at bounding box center [504, 140] width 11 height 11
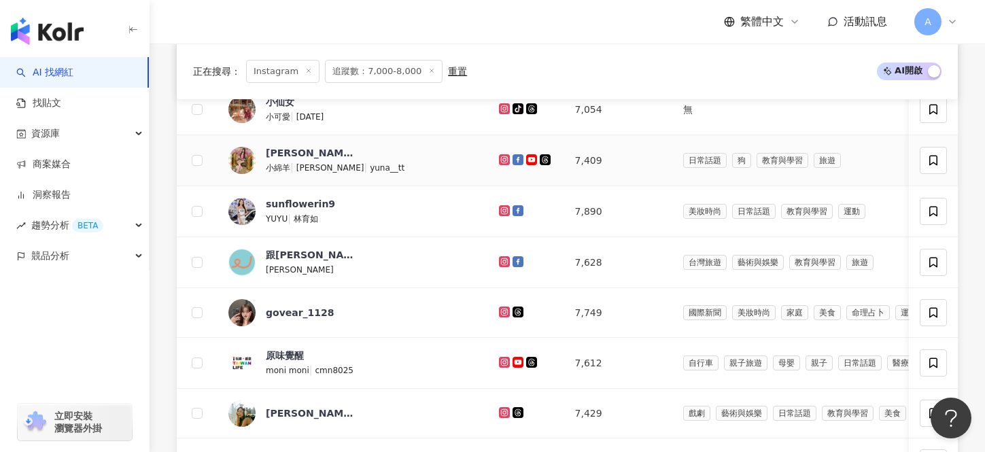
scroll to position [569, 0]
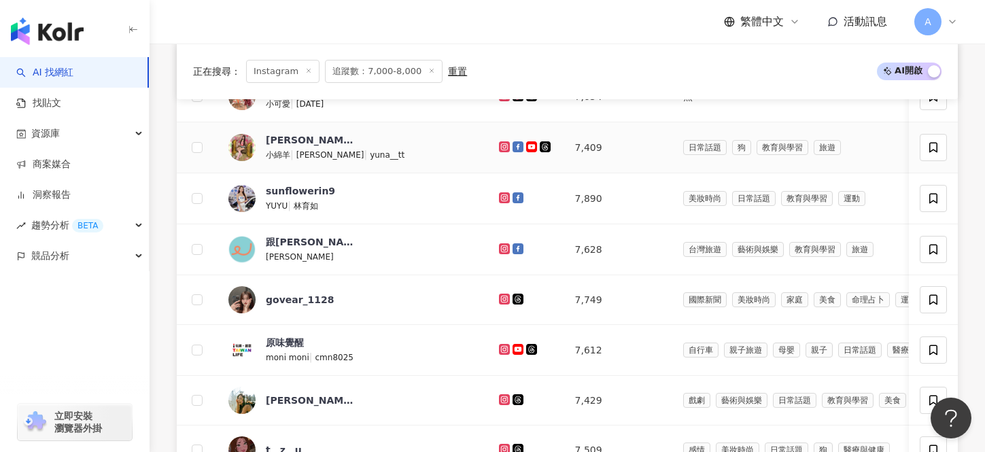
click at [501, 144] on icon at bounding box center [503, 145] width 5 height 5
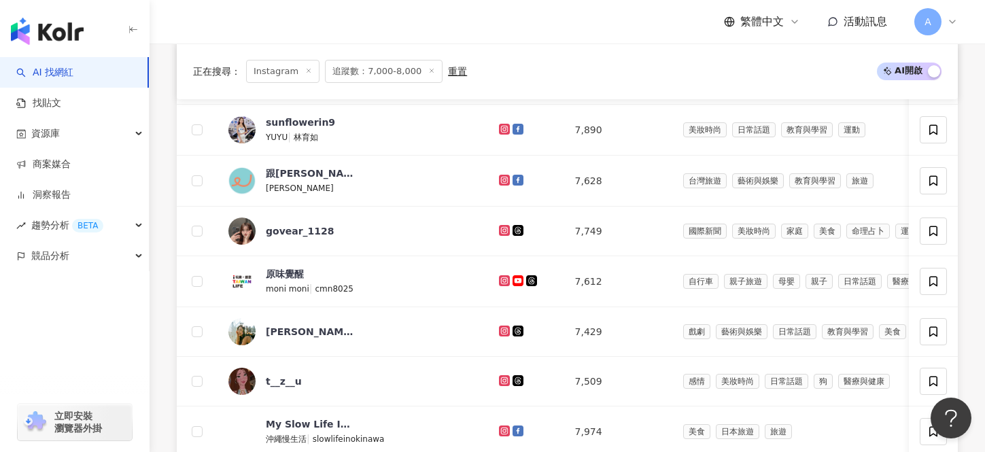
scroll to position [644, 0]
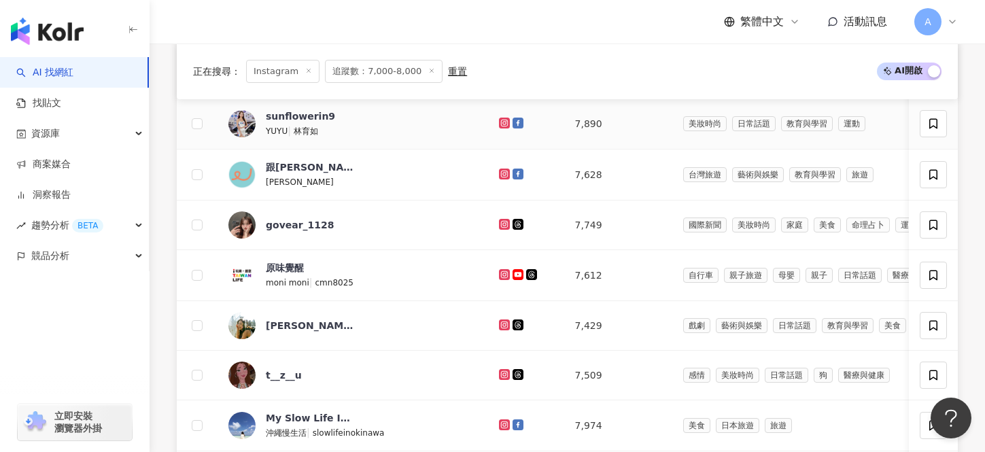
click at [499, 127] on icon at bounding box center [504, 123] width 11 height 11
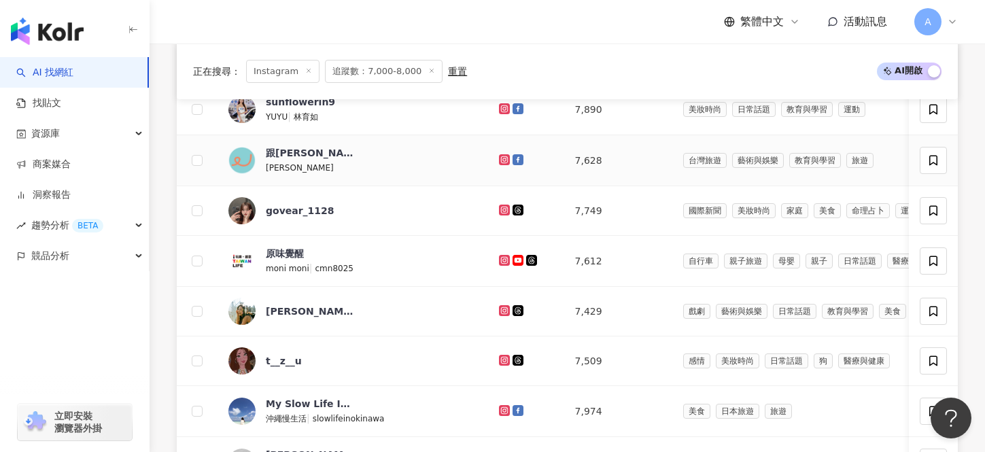
scroll to position [663, 0]
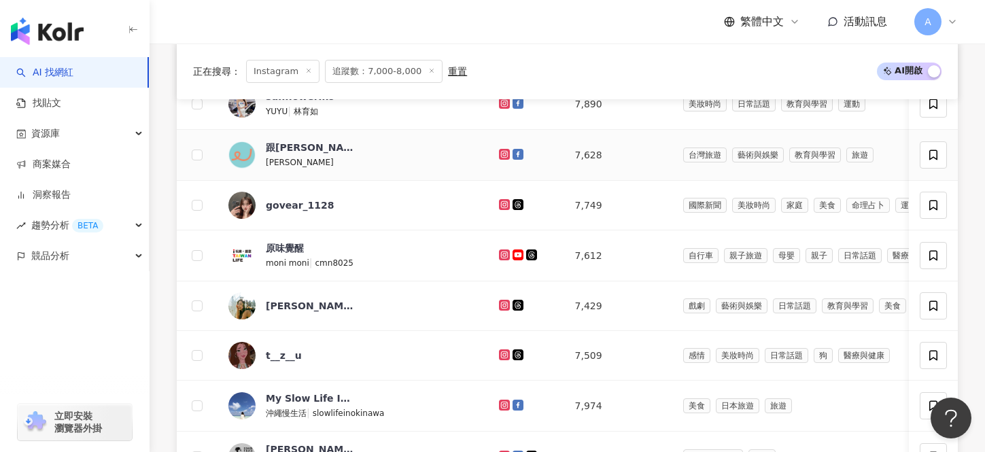
click at [499, 150] on icon at bounding box center [504, 154] width 11 height 11
click at [500, 203] on icon at bounding box center [504, 204] width 9 height 8
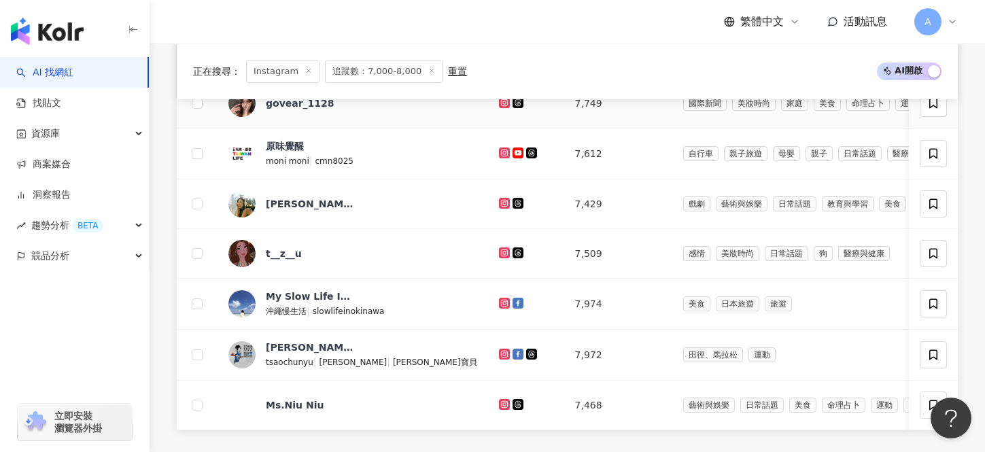
scroll to position [766, 0]
click at [499, 200] on icon at bounding box center [504, 202] width 11 height 11
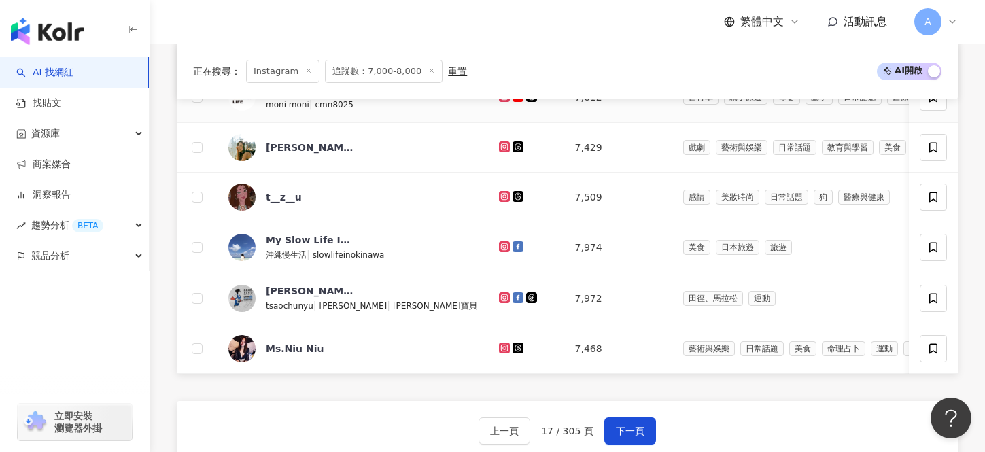
scroll to position [829, 0]
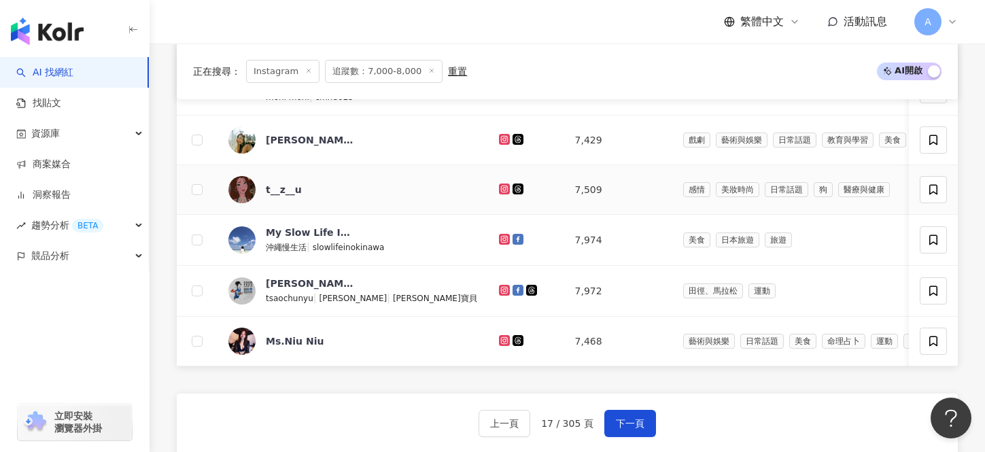
click at [500, 190] on icon at bounding box center [504, 189] width 9 height 8
click at [500, 242] on icon at bounding box center [504, 239] width 9 height 8
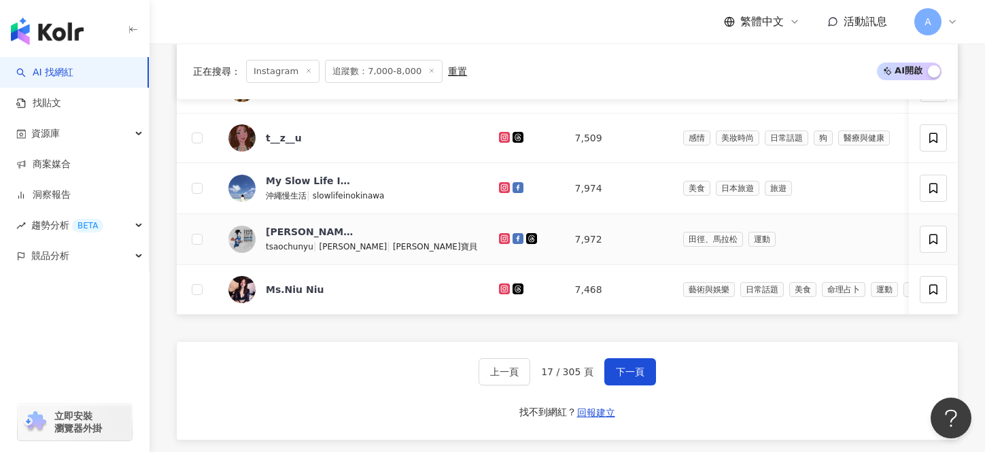
click at [501, 236] on icon at bounding box center [503, 237] width 5 height 5
click at [499, 287] on icon at bounding box center [504, 288] width 11 height 11
click at [634, 372] on span "下一頁" at bounding box center [630, 371] width 29 height 11
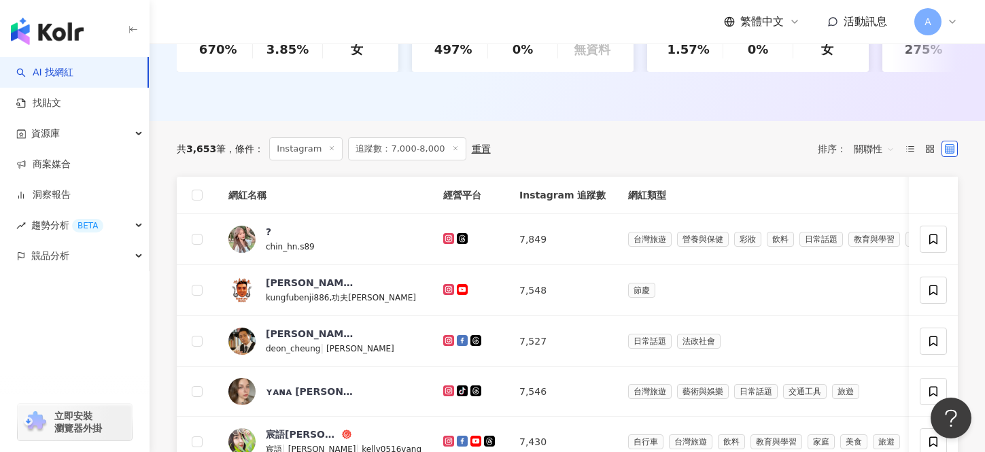
scroll to position [371, 0]
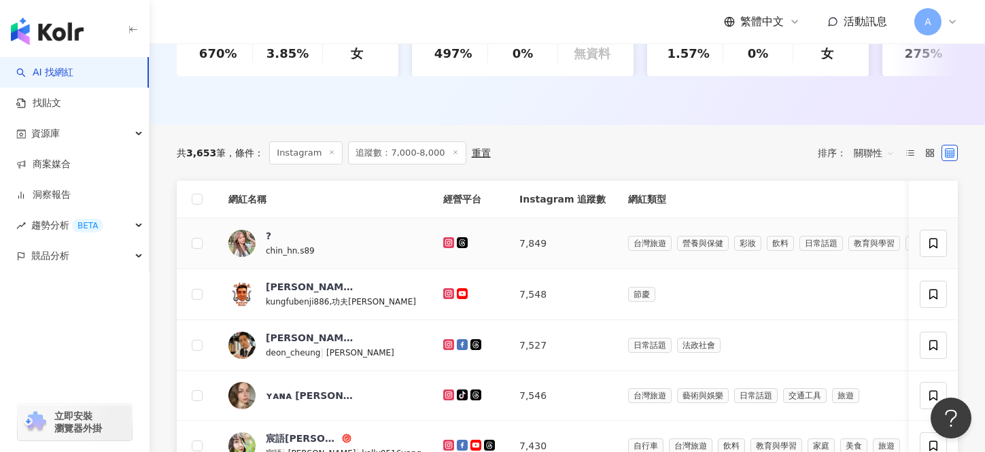
click at [446, 241] on icon at bounding box center [448, 241] width 5 height 5
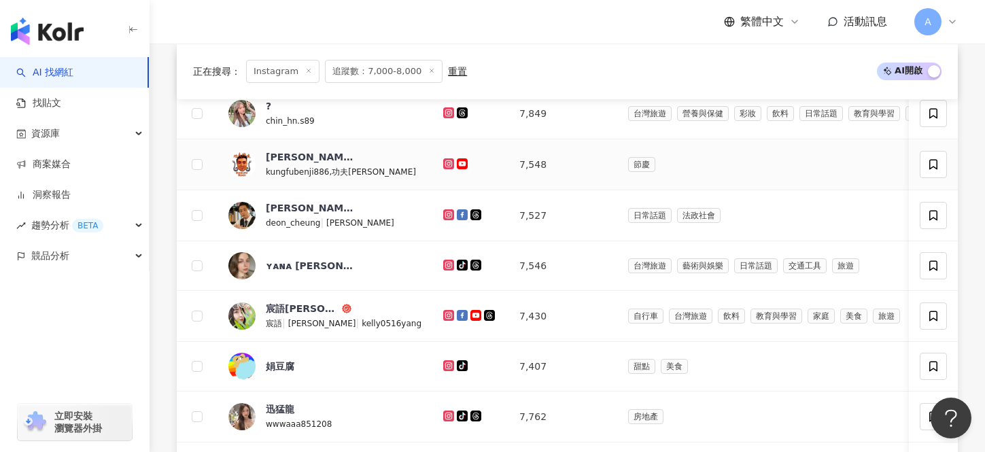
scroll to position [508, 0]
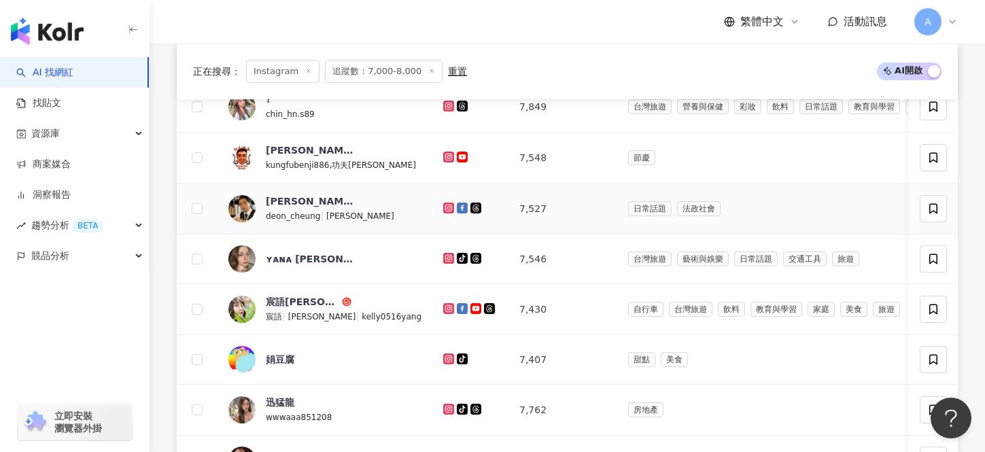
click at [443, 211] on g at bounding box center [448, 208] width 11 height 11
click at [446, 260] on icon at bounding box center [448, 257] width 5 height 5
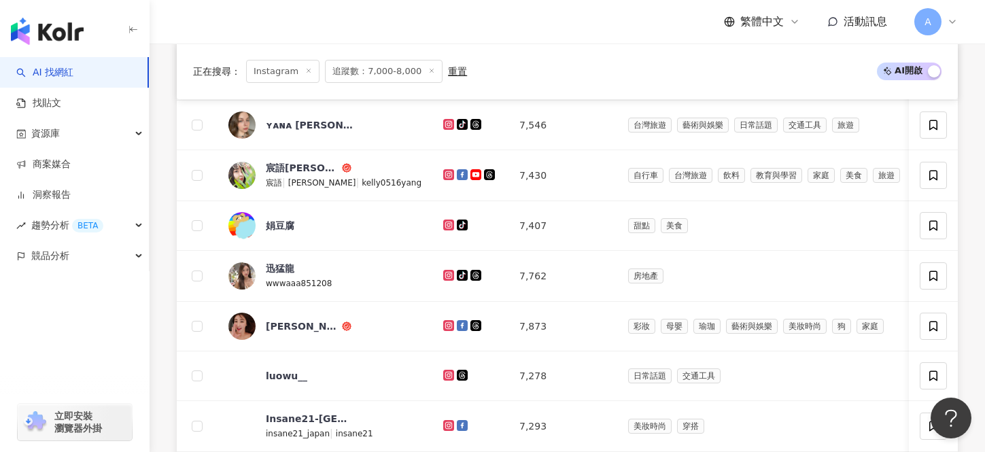
scroll to position [645, 0]
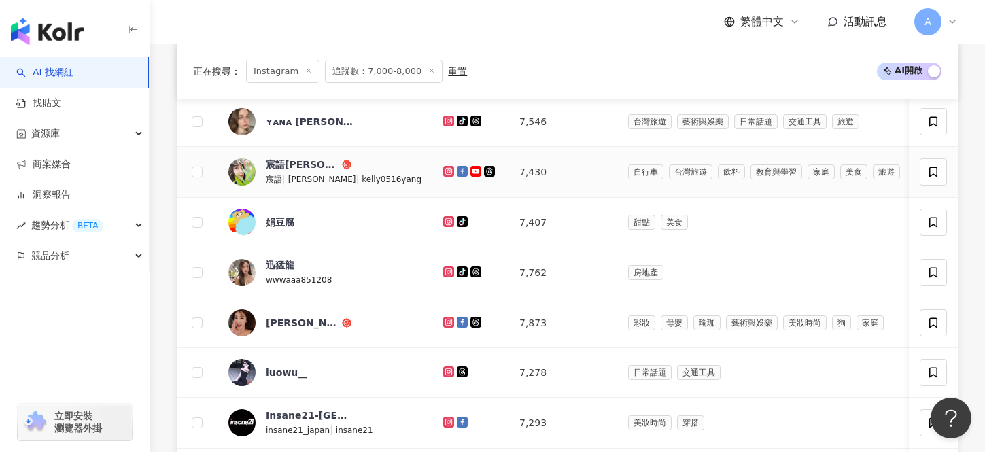
click at [443, 170] on g at bounding box center [448, 171] width 11 height 11
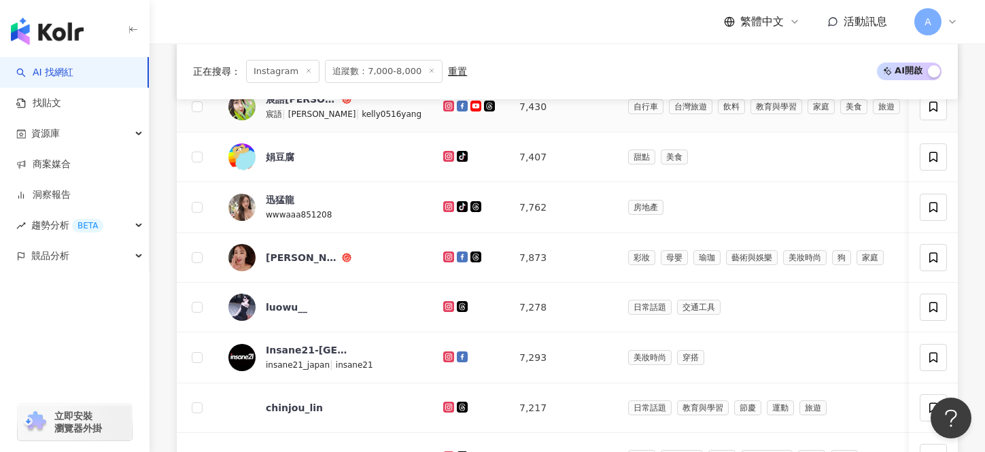
scroll to position [711, 0]
click at [446, 157] on icon at bounding box center [448, 154] width 5 height 5
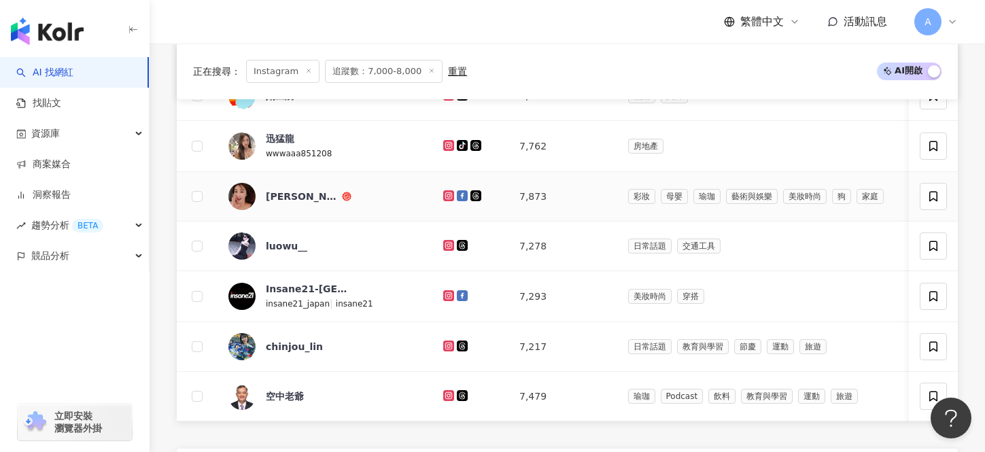
scroll to position [772, 0]
click at [444, 142] on icon at bounding box center [448, 145] width 9 height 8
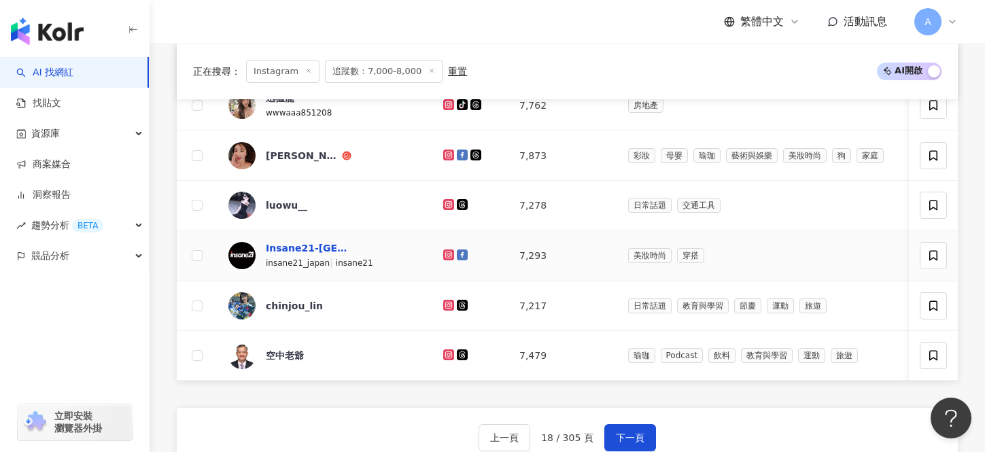
scroll to position [815, 0]
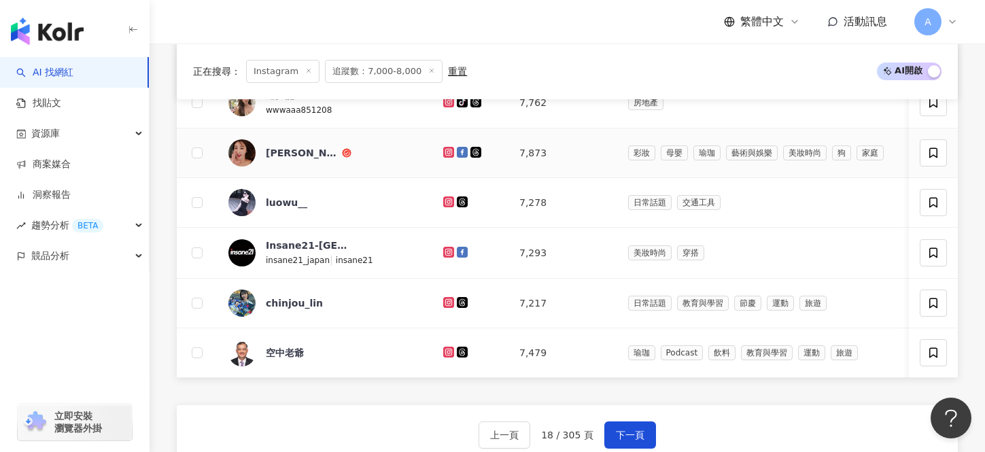
click at [432, 149] on td at bounding box center [470, 153] width 76 height 50
click at [444, 152] on icon at bounding box center [448, 152] width 9 height 8
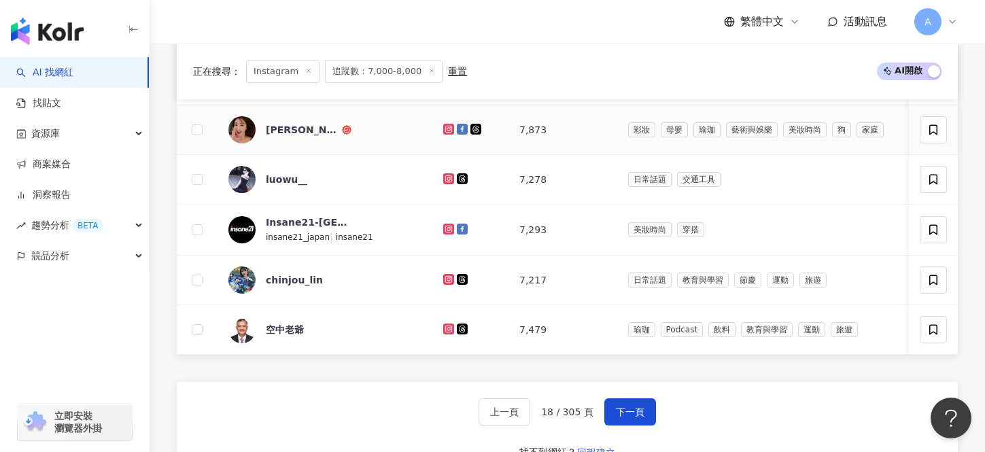
scroll to position [839, 0]
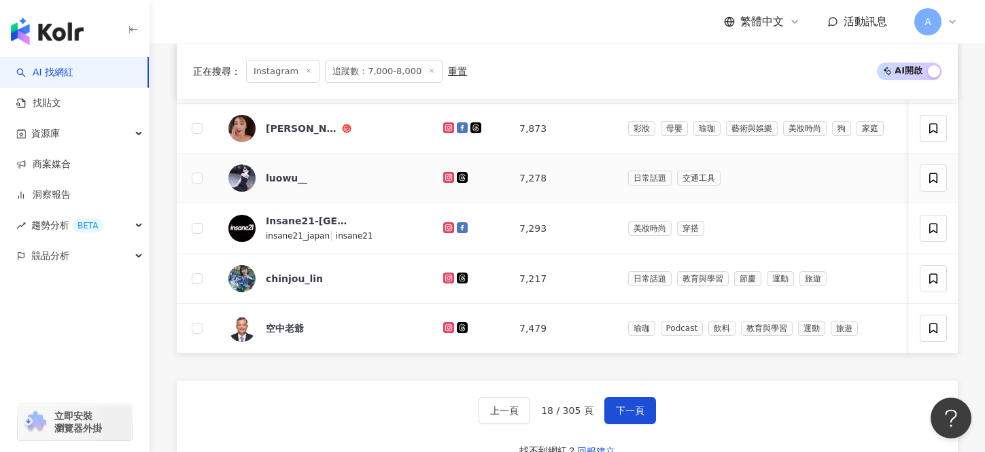
click at [446, 175] on icon at bounding box center [448, 176] width 5 height 5
click at [443, 224] on g at bounding box center [448, 227] width 11 height 11
click at [443, 274] on icon at bounding box center [448, 278] width 11 height 11
click at [444, 277] on icon at bounding box center [448, 278] width 9 height 8
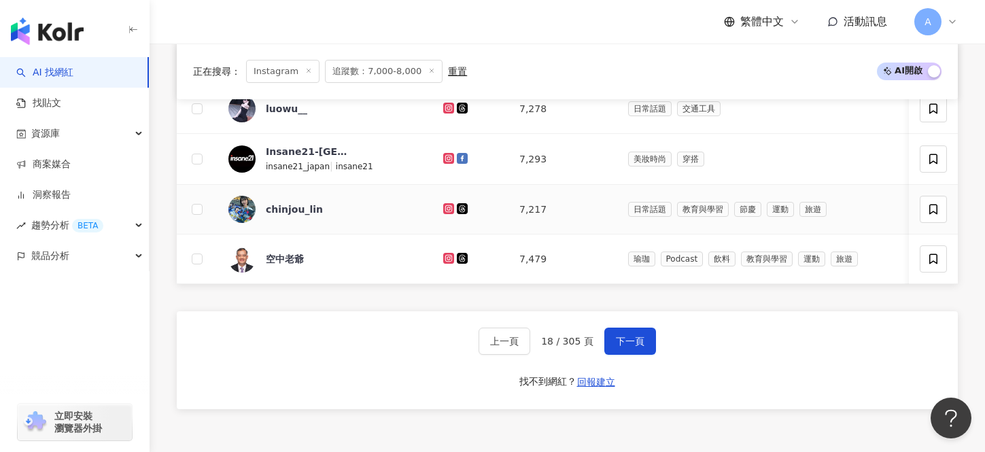
scroll to position [919, 0]
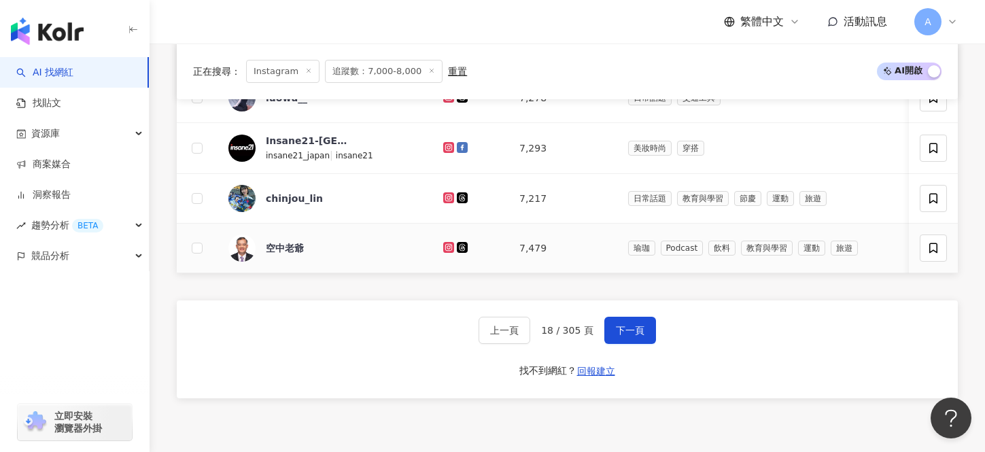
click at [447, 247] on icon at bounding box center [448, 247] width 2 height 2
